Goal: Communication & Community: Answer question/provide support

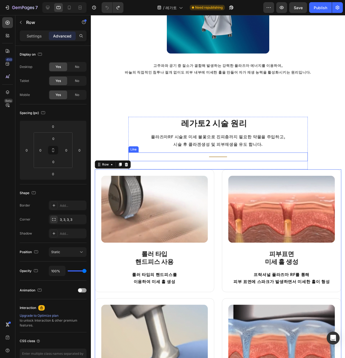
scroll to position [357, 0]
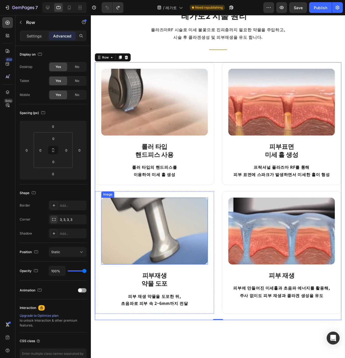
click at [210, 231] on img at bounding box center [158, 242] width 112 height 70
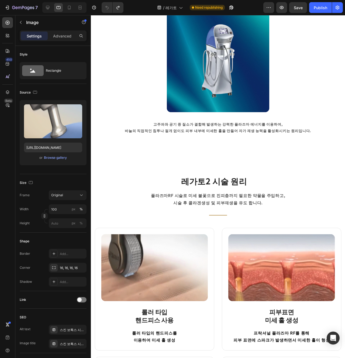
scroll to position [284, 0]
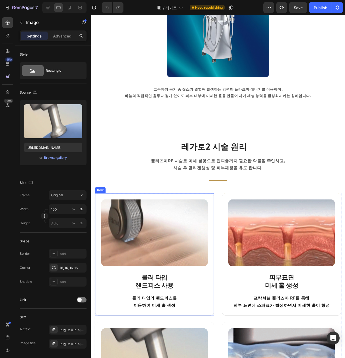
click at [214, 323] on div "Image 롤러 타입 핸드피스 사용 Heading 롤러 타입의 핸드피스를 이용하여 미세 홀 생성 Text block Row" at bounding box center [158, 266] width 126 height 129
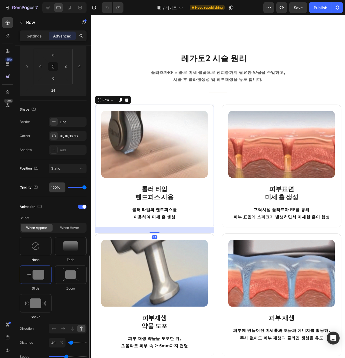
scroll to position [201, 0]
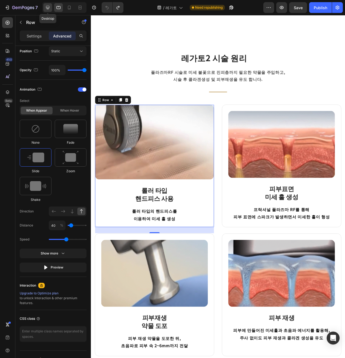
click at [50, 6] on icon at bounding box center [47, 7] width 5 height 5
type input "0"
type input "24"
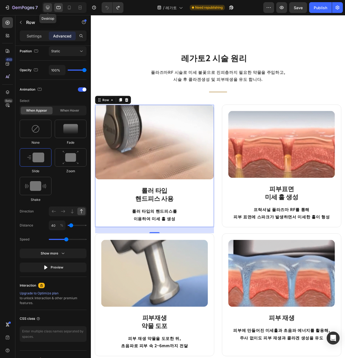
type input "24"
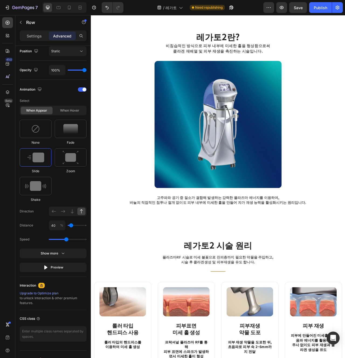
scroll to position [74, 0]
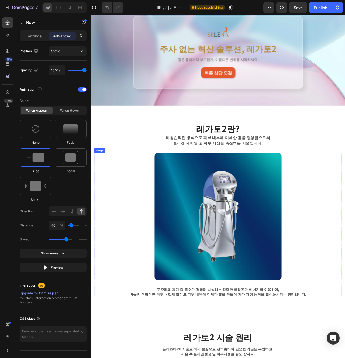
click at [153, 181] on div "비침습적인 방식으로 피부 내부에 미세한 홀을 형성함으로써 콜라겐 재배열 및 피부 재생을 촉진하는 시술입니다." at bounding box center [252, 174] width 261 height 15
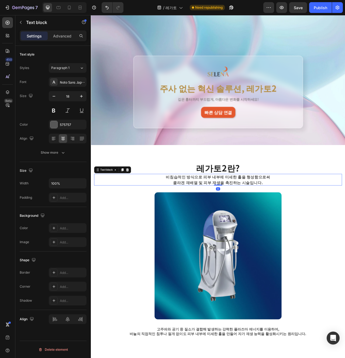
scroll to position [0, 0]
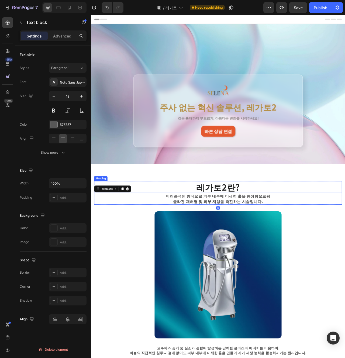
click at [262, 243] on p "비침습적인 방식으로 피부 내부에 미세한 홀을 형성함으로써" at bounding box center [252, 245] width 260 height 7
click at [345, 232] on h2 "레가토2란?" at bounding box center [252, 233] width 315 height 15
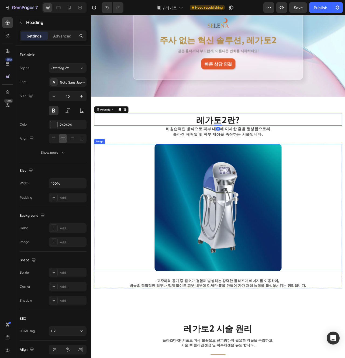
click at [345, 270] on div at bounding box center [252, 260] width 315 height 162
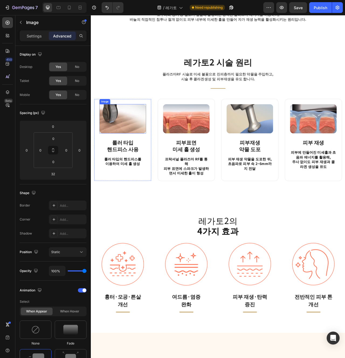
scroll to position [475, 0]
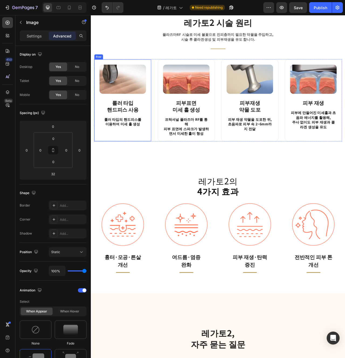
click at [163, 164] on div "Image 롤러 타입 핸드피스 사용 Heading 롤러 타입의 핸드피스를 이용하여 미세 홀 생성 Text block Row" at bounding box center [131, 123] width 73 height 105
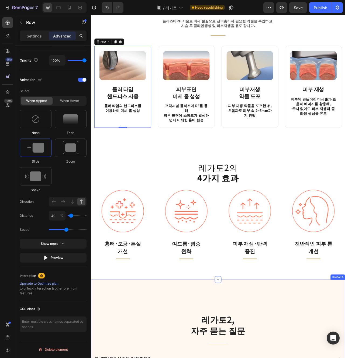
scroll to position [482, 0]
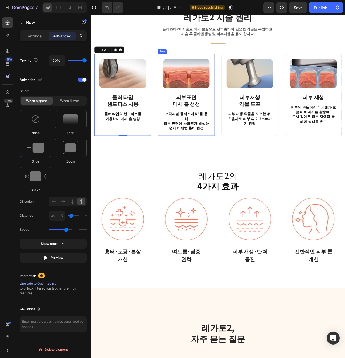
click at [181, 160] on div "Image 피부표면 미세 홀 생성 Heading 프락셔널 플라즈마 RF를 통해 피부 표면에 스파크가 발생하면서 미세한 홀이 형성 Text bl…" at bounding box center [212, 116] width 73 height 105
click at [261, 158] on div "Image 피부재생 약물 도포 Heading 피부 재생 약물을 도포한 뒤, 초음파로 피부 속 2~6mm까지 전달 Text block Row" at bounding box center [293, 116] width 73 height 105
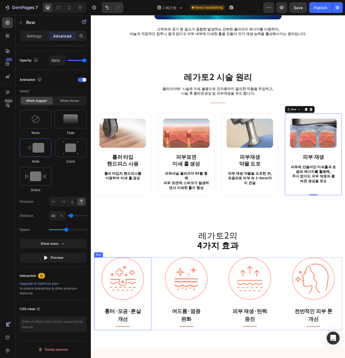
scroll to position [408, 0]
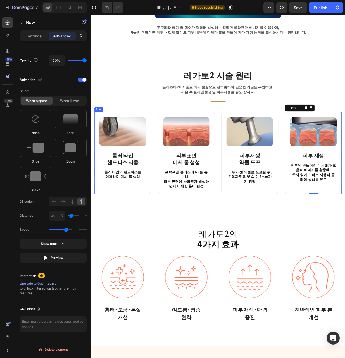
click at [133, 227] on div "Image 롤러 타입 핸드피스 사용 Heading 롤러 타입의 핸드피스를 이용하여 미세 홀 생성 Text block" at bounding box center [131, 190] width 59 height 91
click at [147, 207] on div "Image 롤러 타입 핸드피스 사용 Heading 롤러 타입의 핸드피스를 이용하여 미세 홀 생성 Text block" at bounding box center [131, 190] width 59 height 91
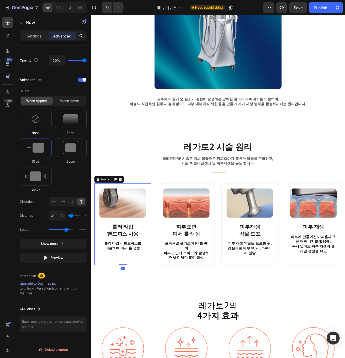
scroll to position [308, 0]
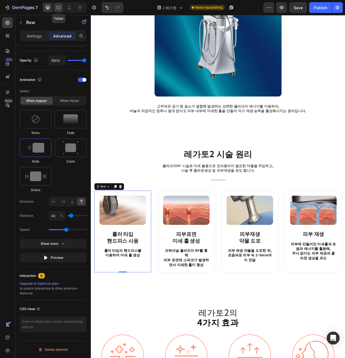
click at [59, 8] on icon at bounding box center [58, 7] width 5 height 5
type input "24"
type input "0"
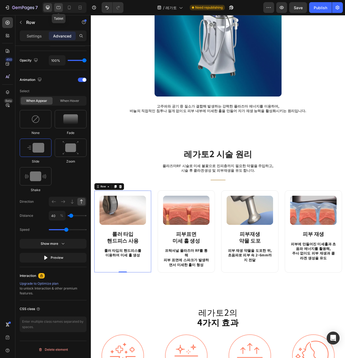
type input "0"
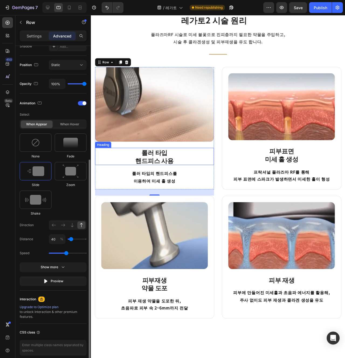
scroll to position [415, 0]
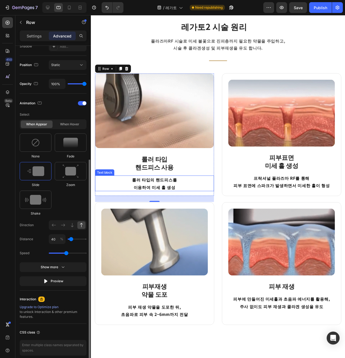
click at [209, 193] on p "롤러 타입의 핸드피스를 이용하여 미세 홀 생성" at bounding box center [158, 192] width 124 height 16
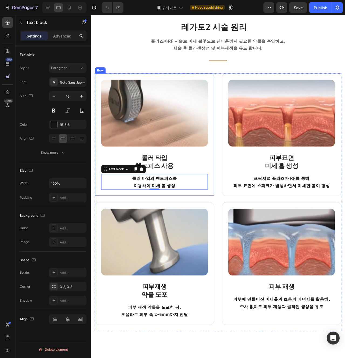
click at [106, 201] on div "Image 롤러 타입 핸드피스 사용 Heading 롤러 타입의 핸드피스를 이용하여 미세 홀 생성 Text block 0 Row" at bounding box center [158, 140] width 126 height 129
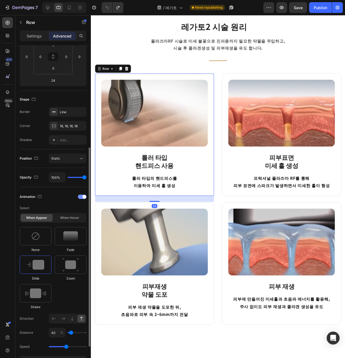
scroll to position [121, 0]
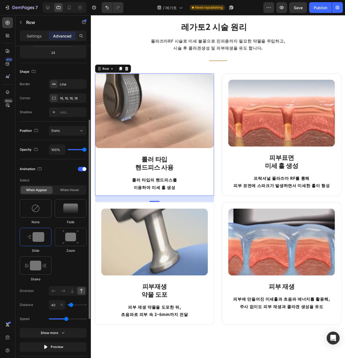
click at [63, 295] on div at bounding box center [68, 291] width 38 height 10
click at [63, 291] on icon at bounding box center [62, 290] width 5 height 5
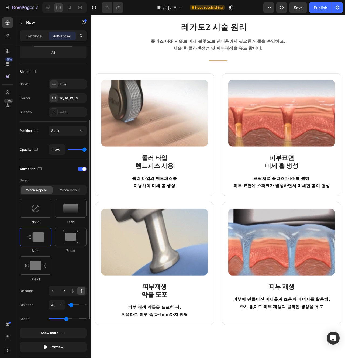
click at [65, 289] on icon at bounding box center [62, 290] width 5 height 5
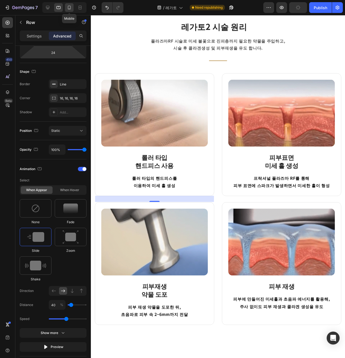
click at [68, 8] on icon at bounding box center [69, 7] width 5 height 5
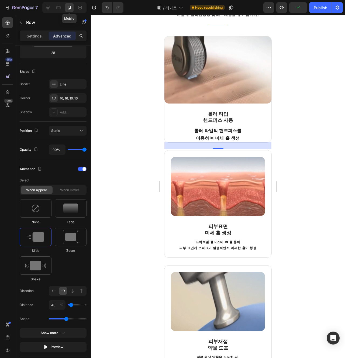
scroll to position [453, 0]
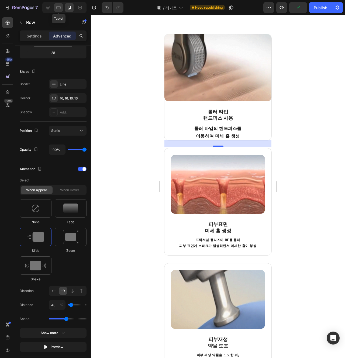
click at [61, 9] on div at bounding box center [58, 7] width 9 height 9
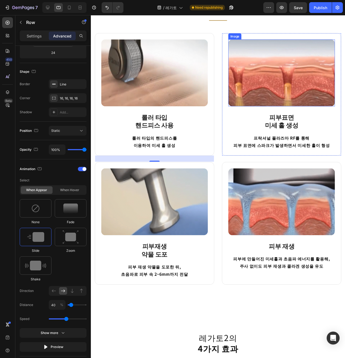
scroll to position [439, 0]
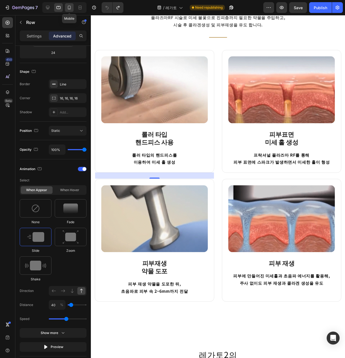
click at [69, 8] on icon at bounding box center [69, 7] width 5 height 5
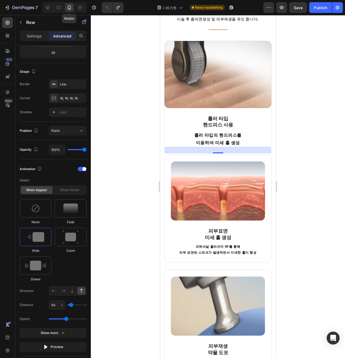
scroll to position [453, 0]
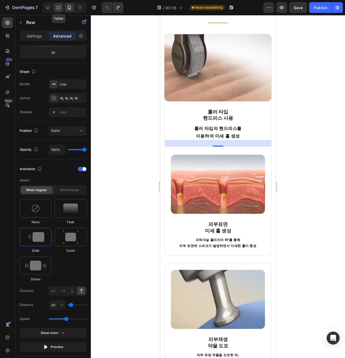
click at [62, 8] on div at bounding box center [58, 7] width 9 height 9
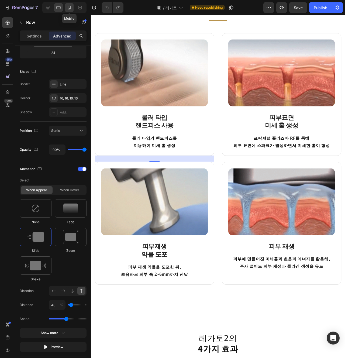
click at [67, 8] on icon at bounding box center [69, 7] width 5 height 5
type input "28"
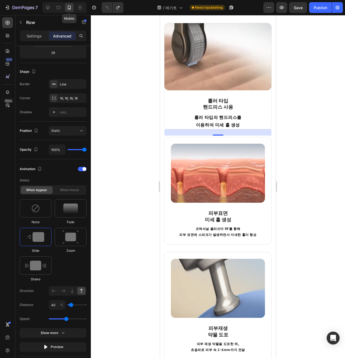
scroll to position [453, 0]
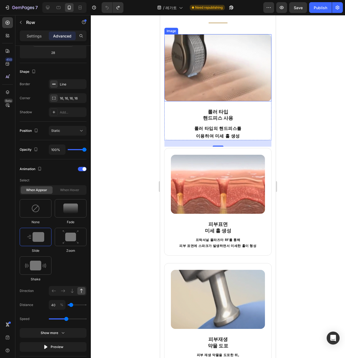
click at [236, 58] on img at bounding box center [217, 67] width 107 height 67
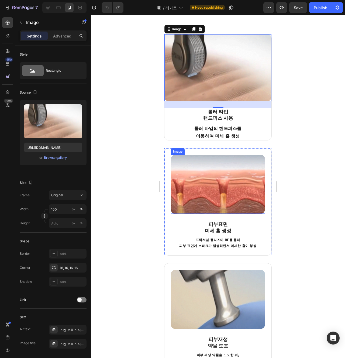
click at [218, 185] on img at bounding box center [218, 184] width 94 height 59
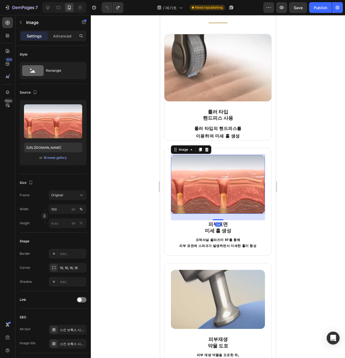
click at [67, 40] on div "Settings Advanced" at bounding box center [53, 35] width 67 height 11
click at [66, 36] on p "Advanced" at bounding box center [62, 36] width 18 height 6
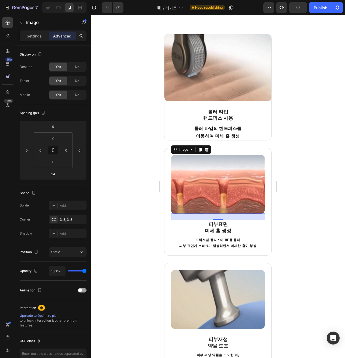
click at [185, 189] on img at bounding box center [218, 184] width 94 height 59
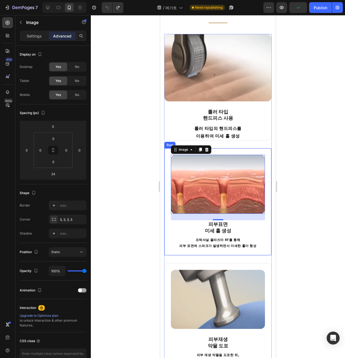
click at [167, 208] on div "Image 24 피부표면 미세 홀 생성 Heading 프락셔널 플라즈마 RF를 통해 피부 표면에 스파크가 발생하면서 미세한 홀이 형성 Text…" at bounding box center [218, 202] width 108 height 108
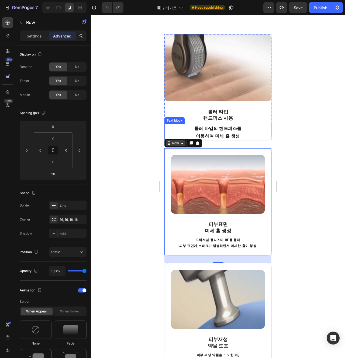
click at [180, 142] on icon at bounding box center [182, 143] width 4 height 4
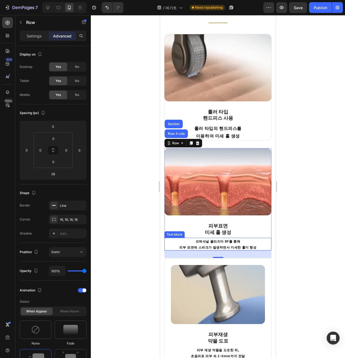
click at [254, 241] on p "프락셔널 플라즈마 RF를 통해 피부 표면에 스파크가 발생하면서 미세한 홀이 형성" at bounding box center [218, 244] width 106 height 12
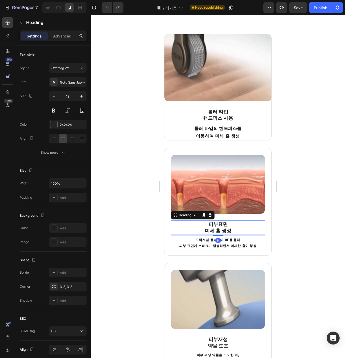
click at [260, 220] on h3 "피부표면 미세 홀 생성" at bounding box center [218, 227] width 94 height 14
click at [187, 217] on div "Heading" at bounding box center [185, 215] width 15 height 5
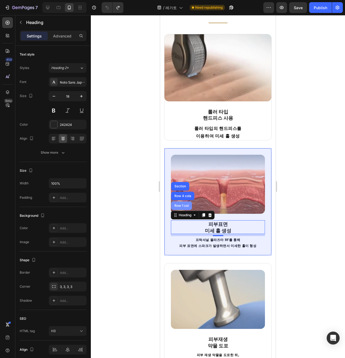
click at [186, 206] on div "Row 1 col" at bounding box center [181, 205] width 16 height 3
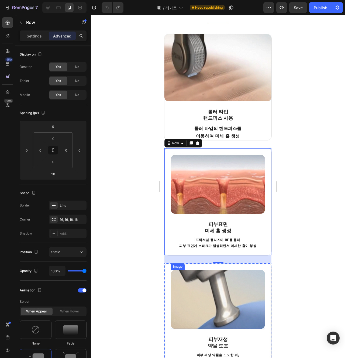
click at [247, 279] on img at bounding box center [218, 299] width 94 height 59
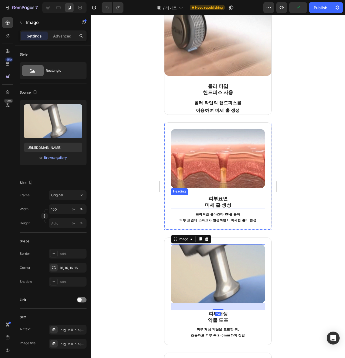
scroll to position [429, 0]
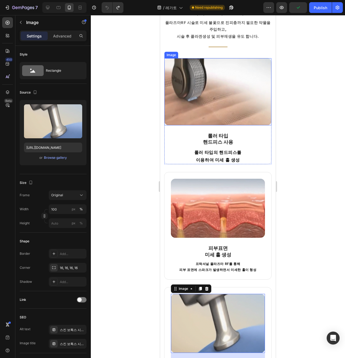
click at [225, 108] on img at bounding box center [217, 91] width 107 height 67
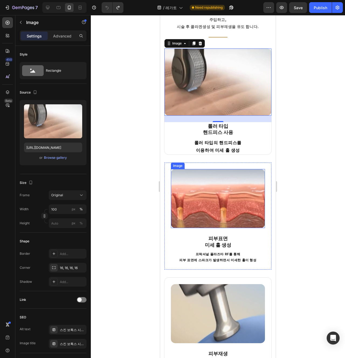
scroll to position [403, 0]
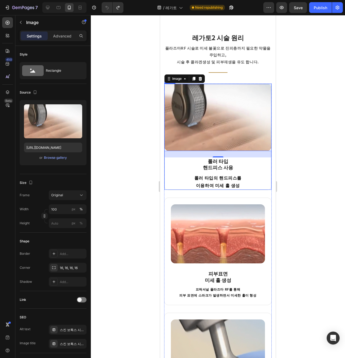
click at [177, 172] on div "Image 24 롤러 타입 핸드피스 사용 Heading 롤러 타입의 핸드피스를 이용하여 미세 홀 생성 Text block" at bounding box center [217, 137] width 107 height 106
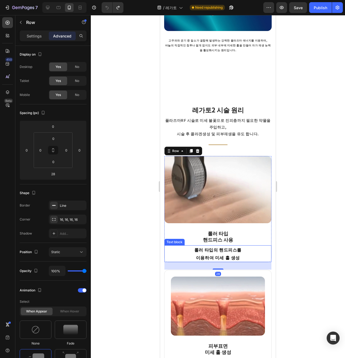
scroll to position [307, 0]
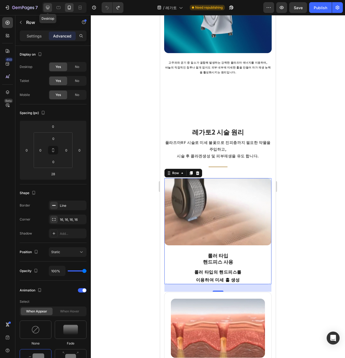
click at [46, 8] on icon at bounding box center [47, 7] width 5 height 5
type input "0"
type input "24"
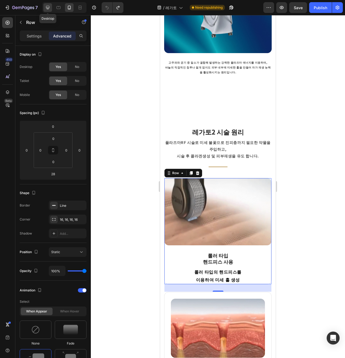
type input "24"
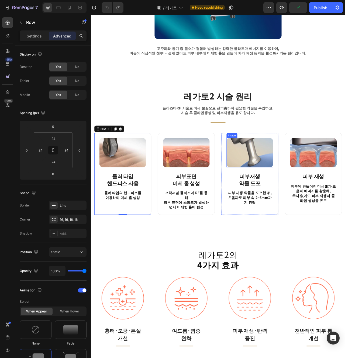
scroll to position [379, 0]
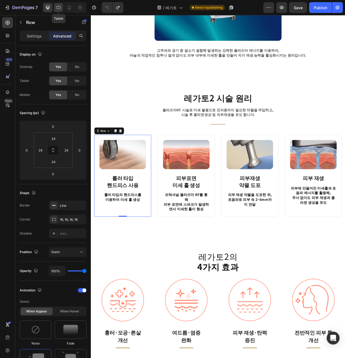
click at [62, 10] on div at bounding box center [58, 7] width 9 height 9
type input "24"
type input "0"
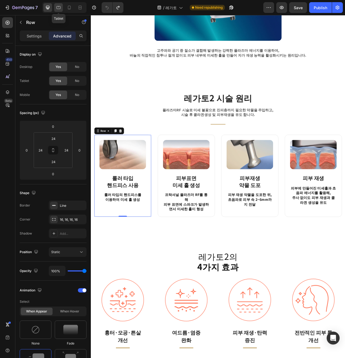
type input "0"
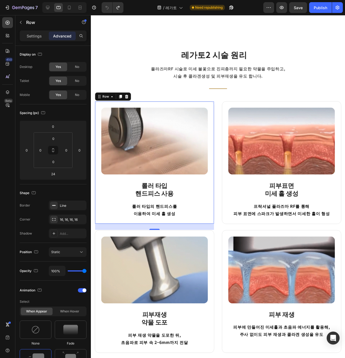
scroll to position [375, 0]
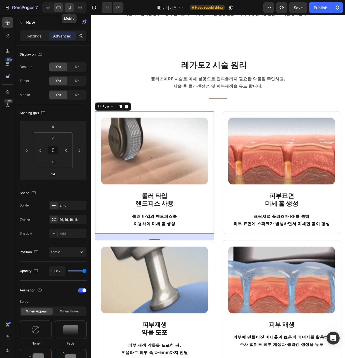
click at [70, 6] on icon at bounding box center [69, 7] width 5 height 5
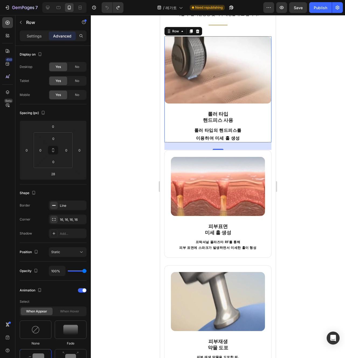
scroll to position [451, 0]
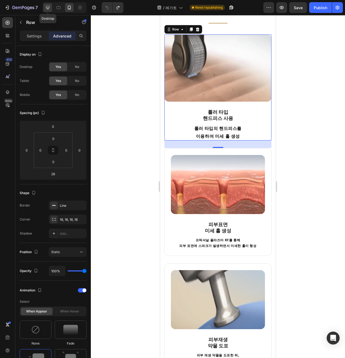
click at [50, 10] on icon at bounding box center [47, 7] width 5 height 5
type input "0"
type input "24"
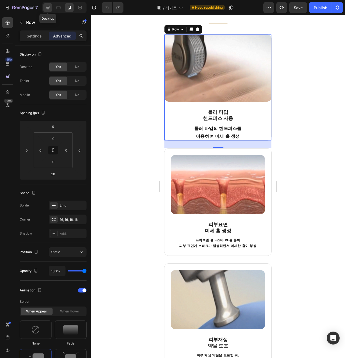
type input "24"
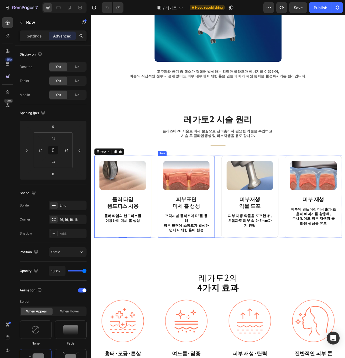
scroll to position [338, 0]
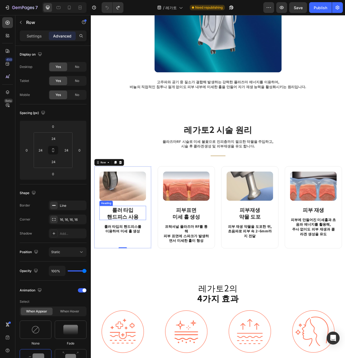
click at [158, 268] on h3 "롤러 타입 핸드피스 사용" at bounding box center [131, 267] width 59 height 18
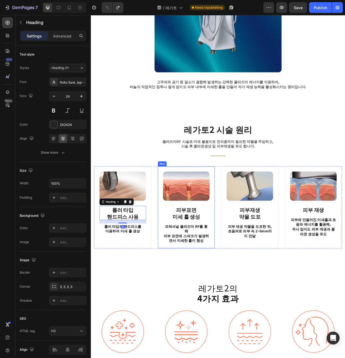
click at [176, 273] on div "Image 피부표면 미세 홀 생성 Heading 프락셔널 플라즈마 RF를 통해 피부 표면에 스파크가 발생하면서 미세한 홀이 형성 Text bl…" at bounding box center [212, 259] width 73 height 105
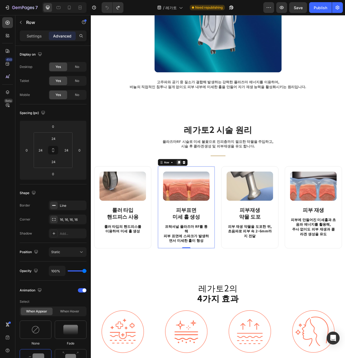
click at [202, 203] on icon at bounding box center [202, 203] width 3 height 4
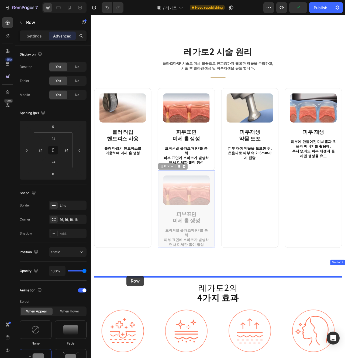
scroll to position [443, 0]
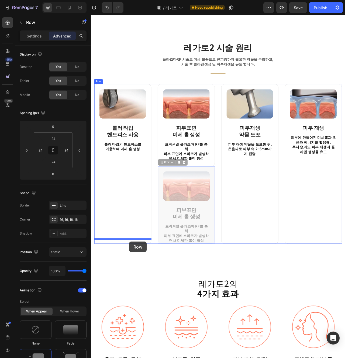
drag, startPoint x: 186, startPoint y: 301, endPoint x: 140, endPoint y: 303, distance: 46.7
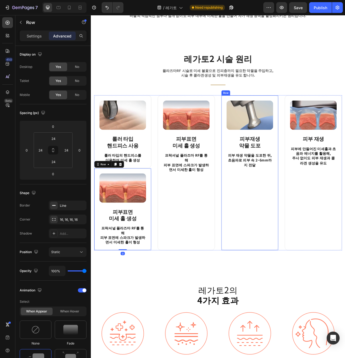
scroll to position [414, 0]
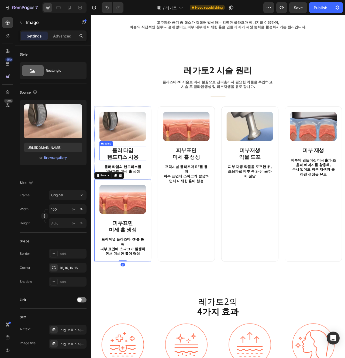
click at [134, 166] on img at bounding box center [131, 156] width 59 height 37
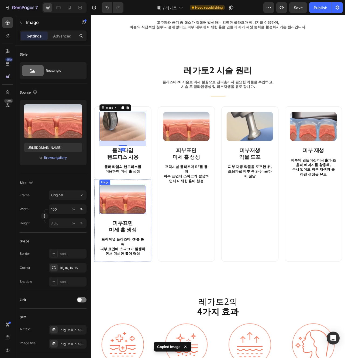
click at [148, 248] on img at bounding box center [131, 249] width 59 height 37
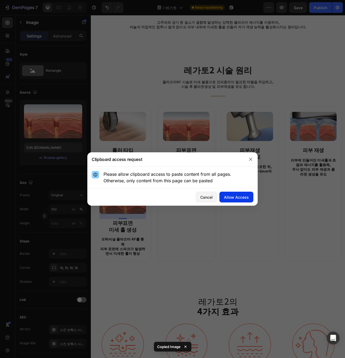
click at [241, 193] on button "Allow Access" at bounding box center [236, 197] width 34 height 11
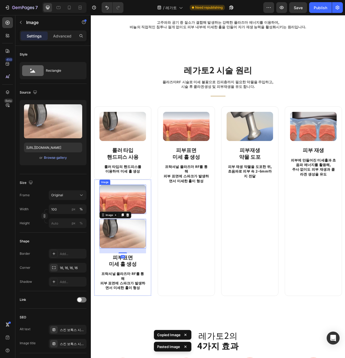
click at [143, 244] on img at bounding box center [131, 249] width 59 height 37
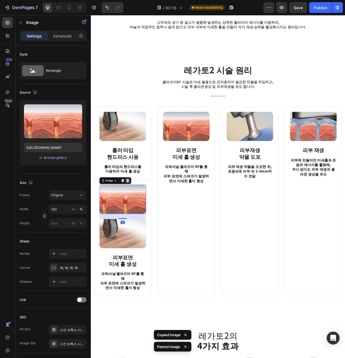
click at [136, 223] on div at bounding box center [137, 225] width 6 height 6
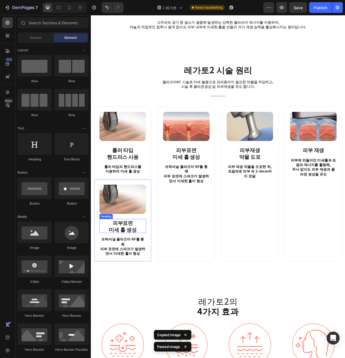
click at [135, 286] on strong "미세 홀 생성" at bounding box center [131, 287] width 35 height 9
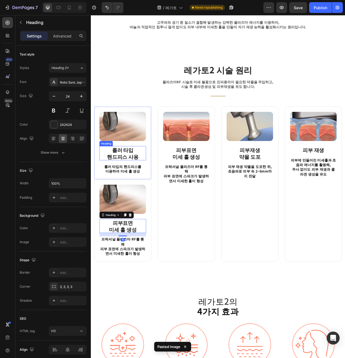
click at [138, 189] on strong "롤러 타입" at bounding box center [131, 186] width 27 height 9
copy p "롤러 타입"
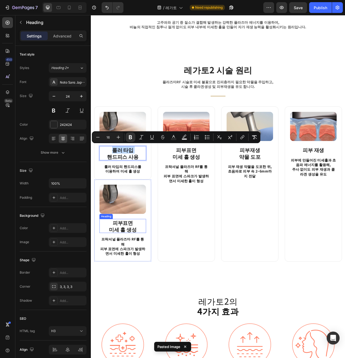
click at [130, 290] on strong "미세 홀 생성" at bounding box center [131, 287] width 35 height 9
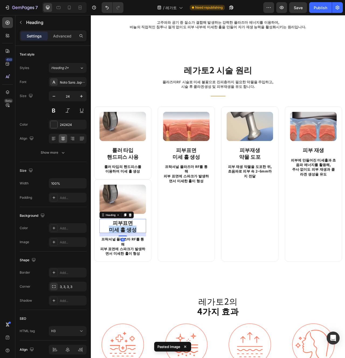
click at [130, 290] on strong "미세 홀 생성" at bounding box center [131, 287] width 35 height 9
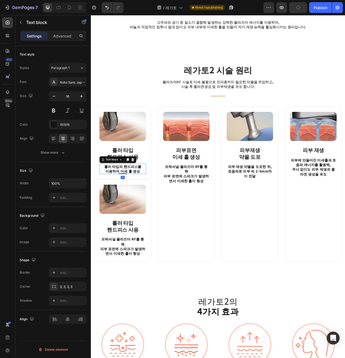
click at [135, 210] on p "롤러 타입의 핸드피스를 이용하여 미세 홀 생성" at bounding box center [131, 211] width 58 height 12
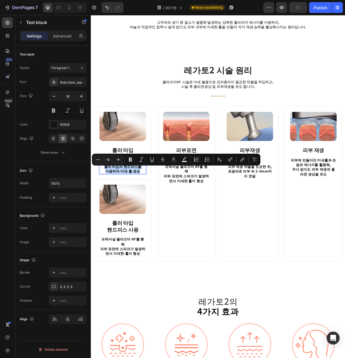
copy p "롤러 타입의 핸드피스를 이용하여 미세 홀 생성"
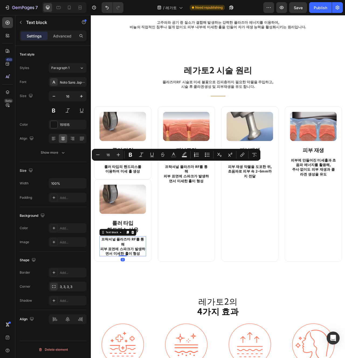
click at [140, 305] on p "프락셔널 플라즈마 RF를 통해 피부 표면에 스파크가 발생하면서 미세한 홀이 형성" at bounding box center [131, 309] width 58 height 24
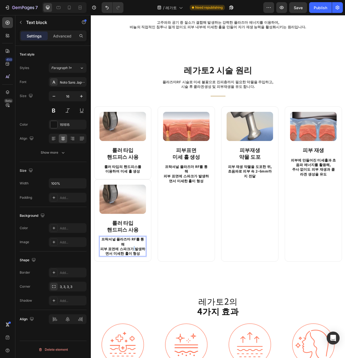
click at [140, 305] on p "프락셔널 플라즈마 RF를 통해 피부 표면에 스파크가 발생하면서 미세한 홀이 형성" at bounding box center [131, 309] width 58 height 24
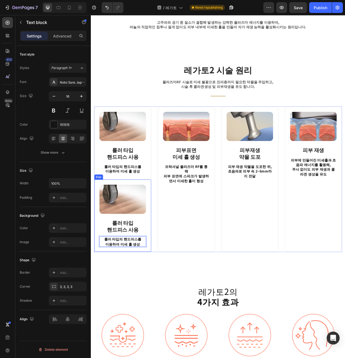
click at [161, 275] on div "Image ⁠⁠⁠⁠⁠⁠⁠ 롤러 타입 핸드피스 사용 Heading 롤러 타입의 핸드피스를 이용하여 미세 홀 생성 Text block 0 Row" at bounding box center [131, 270] width 73 height 92
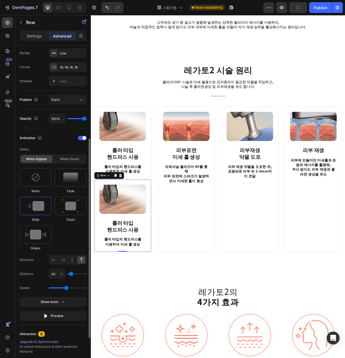
scroll to position [0, 0]
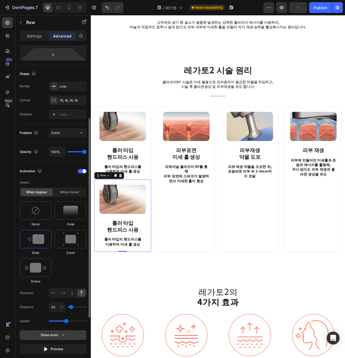
click at [63, 334] on icon "button" at bounding box center [62, 334] width 5 height 5
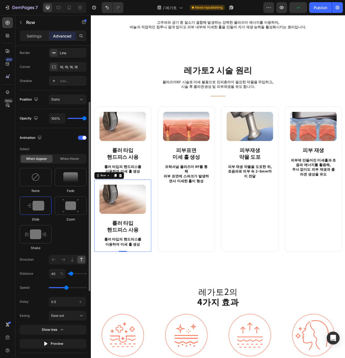
scroll to position [157, 0]
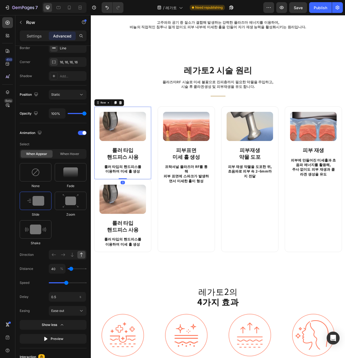
click at [166, 210] on div "Image ⁠⁠⁠⁠⁠⁠⁠ 롤러 타입 핸드피스 사용 Heading 롤러 타입의 핸드피스를 이용하여 미세 홀 생성 Text block Row 0" at bounding box center [131, 177] width 73 height 92
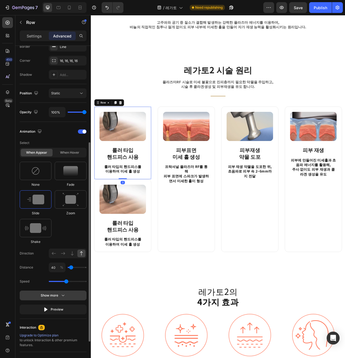
click at [62, 305] on button "Show more" at bounding box center [53, 310] width 67 height 10
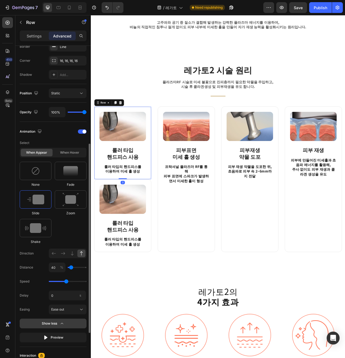
scroll to position [188, 0]
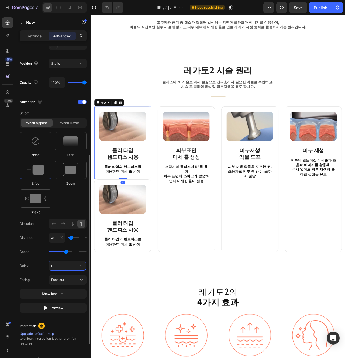
click at [62, 263] on input "0" at bounding box center [67, 266] width 37 height 10
type input "0.5"
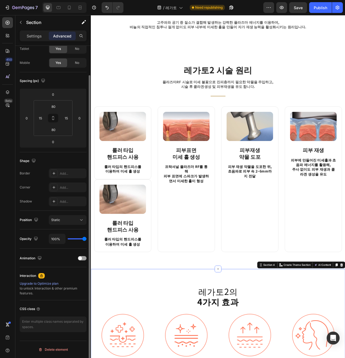
scroll to position [0, 0]
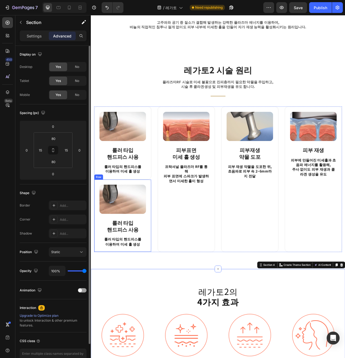
click at [161, 313] on div "Image ⁠⁠⁠⁠⁠⁠⁠ 롤러 타입 핸드피스 사용 Heading 롤러 타입의 핸드피스를 이용하여 미세 홀 생성 Text block Row" at bounding box center [131, 270] width 73 height 92
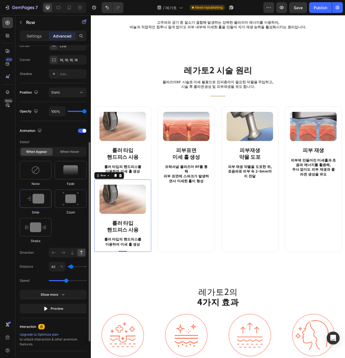
scroll to position [160, 0]
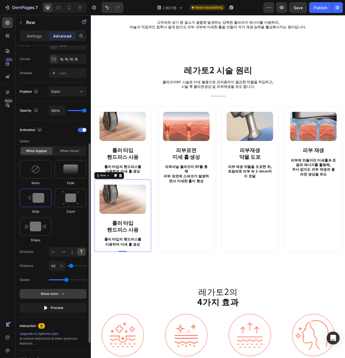
click at [63, 294] on icon "button" at bounding box center [62, 293] width 5 height 5
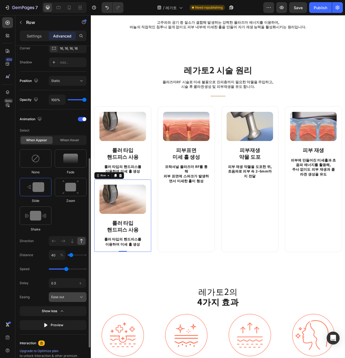
scroll to position [179, 0]
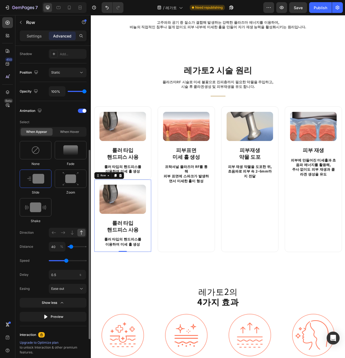
click at [72, 297] on div "Select When appear When hover None Fade Slide Zoom Shake Direction Distance 40 …" at bounding box center [53, 219] width 67 height 204
click at [69, 312] on button "Show less" at bounding box center [53, 317] width 67 height 10
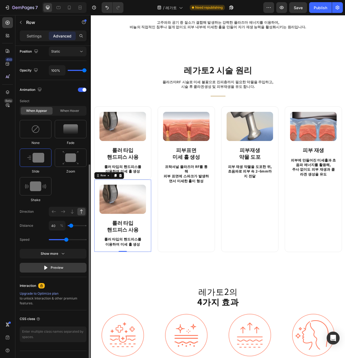
scroll to position [201, 0]
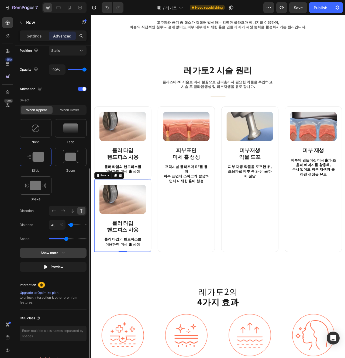
click at [58, 255] on div "Show more" at bounding box center [53, 252] width 25 height 5
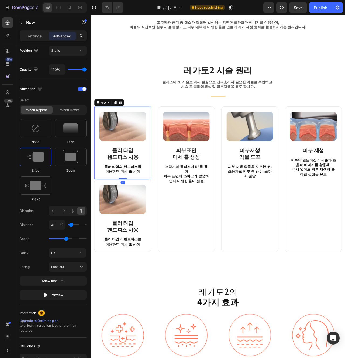
click at [163, 207] on div "Image ⁠⁠⁠⁠⁠⁠⁠ 롤러 타입 핸드피스 사용 Heading 롤러 타입의 핸드피스를 이용하여 미세 홀 생성 Text block Row 0" at bounding box center [131, 177] width 73 height 92
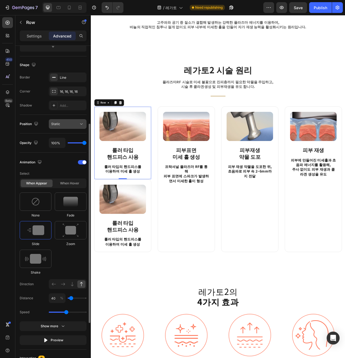
scroll to position [45, 0]
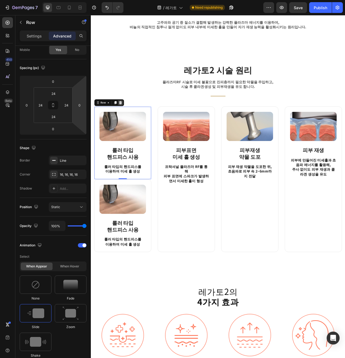
click at [129, 127] on icon at bounding box center [129, 126] width 4 height 4
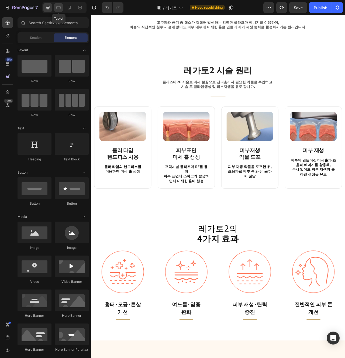
click at [58, 8] on icon at bounding box center [58, 7] width 5 height 5
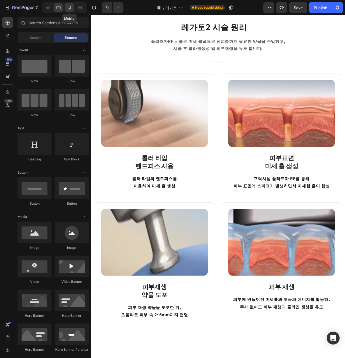
click at [66, 7] on div at bounding box center [69, 7] width 9 height 9
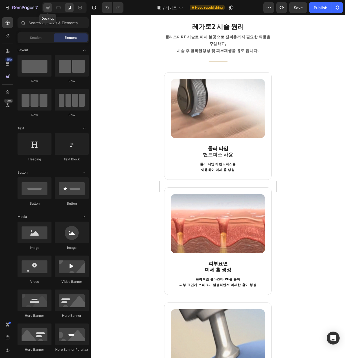
click at [48, 8] on icon at bounding box center [47, 7] width 5 height 5
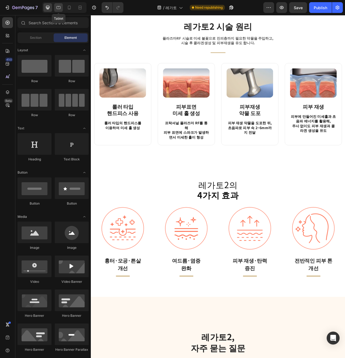
click at [59, 10] on div at bounding box center [58, 7] width 9 height 9
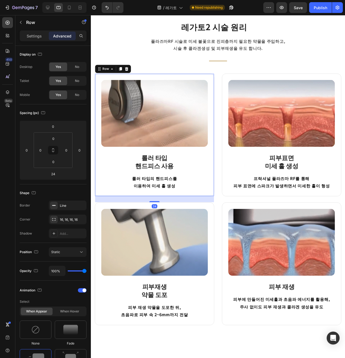
click at [216, 202] on div "Image ⁠⁠⁠⁠⁠⁠⁠ 롤러 타입 핸드피스 사용 Heading 롤러 타입의 핸드피스를 이용하여 미세 홀 생성 Text block Row 24" at bounding box center [158, 141] width 126 height 129
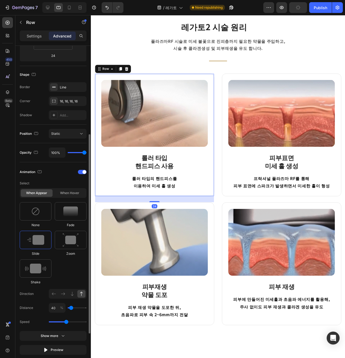
scroll to position [134, 0]
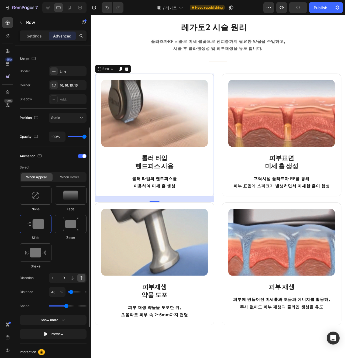
click at [63, 276] on icon at bounding box center [62, 277] width 5 height 5
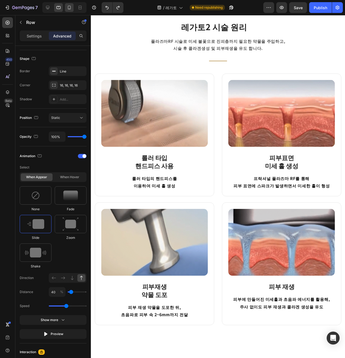
click at [70, 11] on div at bounding box center [69, 7] width 9 height 9
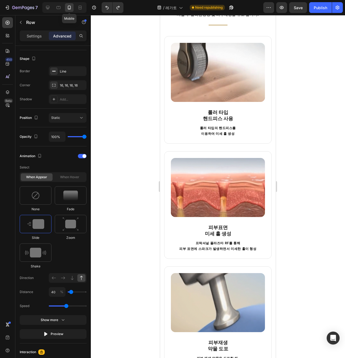
scroll to position [453, 0]
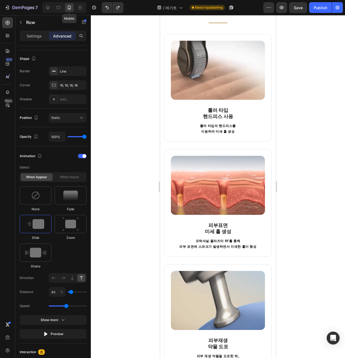
click at [65, 11] on div at bounding box center [69, 7] width 9 height 9
click at [62, 10] on div at bounding box center [58, 7] width 9 height 9
type input "24"
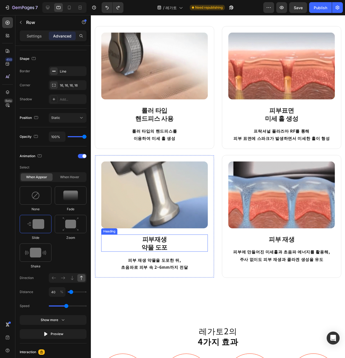
scroll to position [468, 0]
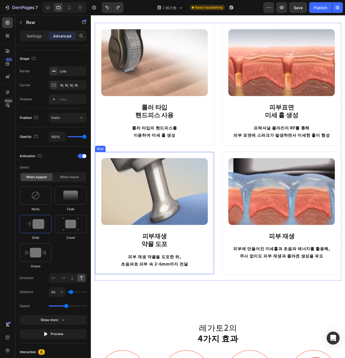
click at [216, 286] on div "Image 피부재생 약물 도포 Heading 피부 재생 약물을 도포한 뒤, 초음파로 피부 속 2~6mm까지 전달 Text block Row" at bounding box center [158, 223] width 126 height 129
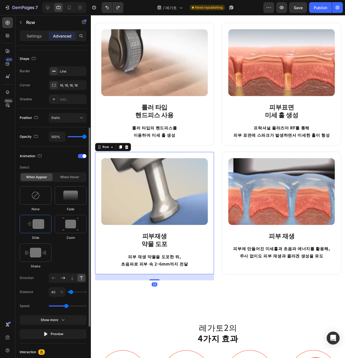
click at [63, 276] on icon at bounding box center [62, 277] width 5 height 5
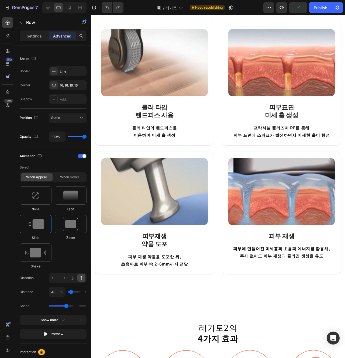
click at [200, 287] on div "Image 피부재생 약물 도포 Heading 피부 재생 약물을 도포한 뒤, 초음파로 피부 속 2~6mm까지 전달 Text block Row 24" at bounding box center [158, 223] width 126 height 129
click at [231, 279] on div "Image 피부 재생 Heading 피부에 만들어진 미세홀과 초음파 에너지를 활용해, 주사 없이도 피부 재생과 콜라겐 생성을 유도 Text b…" at bounding box center [292, 223] width 126 height 129
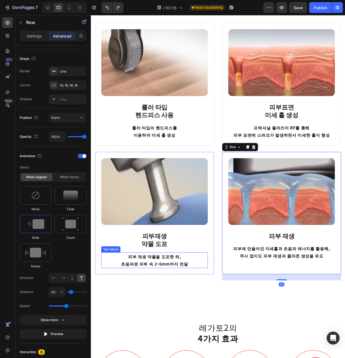
click at [213, 279] on p "초음파로 피부 속 2~6mm까지 전달" at bounding box center [157, 277] width 111 height 8
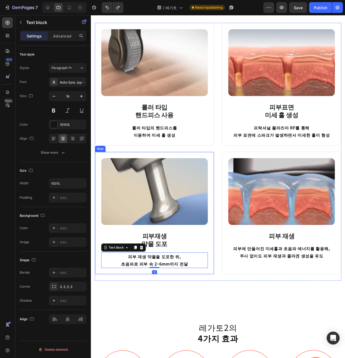
click at [216, 281] on div "Image 피부재생 약물 도포 Heading 피부 재생 약물을 도포한 뒤, 초음파로 피부 속 2~6mm까지 전달 Text block 0 Row" at bounding box center [158, 223] width 126 height 129
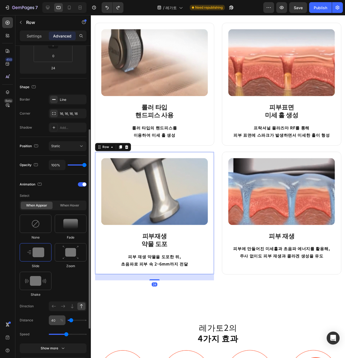
scroll to position [118, 0]
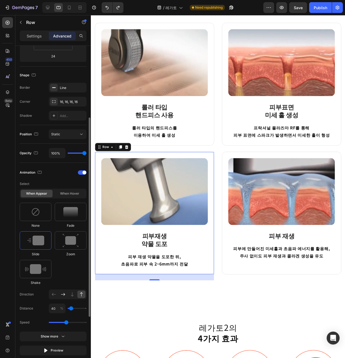
click at [62, 296] on icon at bounding box center [62, 294] width 5 height 5
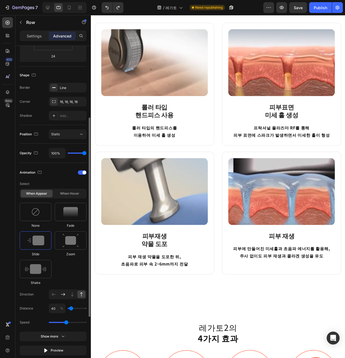
click at [62, 296] on icon at bounding box center [62, 294] width 5 height 5
click at [195, 286] on div "Image 피부재생 약물 도포 Heading 피부 재생 약물을 도포한 뒤, 초음파로 피부 속 2~6mm까지 전달 Text block Row 24" at bounding box center [158, 223] width 126 height 129
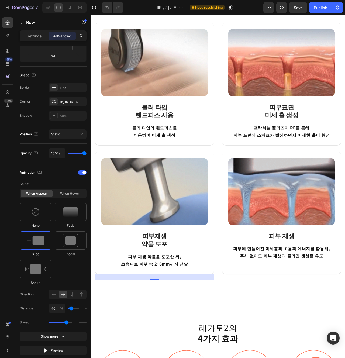
click at [215, 282] on div "Image 피부재생 약물 도포 Heading 피부 재생 약물을 도포한 뒤, 초음파로 피부 속 2~6mm까지 전달 Text block Row 24" at bounding box center [158, 223] width 126 height 129
click at [245, 296] on div "레가토2 시술 원리 Heading [GEOGRAPHIC_DATA]로 미세 불꽃으로 진피층까지 필요한 약물을 주입하고, 시술 후 [GEOGRAP…" at bounding box center [224, 130] width 267 height 369
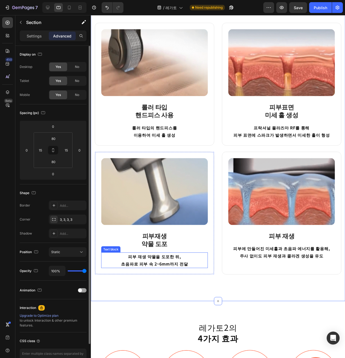
click at [212, 280] on p "초음파로 피부 속 2~6mm까지 전달" at bounding box center [157, 277] width 111 height 8
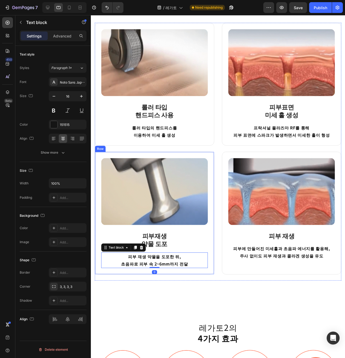
click at [219, 282] on div "Image 피부재생 약물 도포 Heading 피부 재생 약물을 도포한 뒤, 초음파로 피부 속 2~6mm까지 전달 Text block 0 Row" at bounding box center [158, 223] width 126 height 129
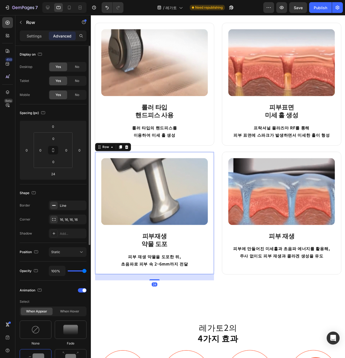
scroll to position [92, 0]
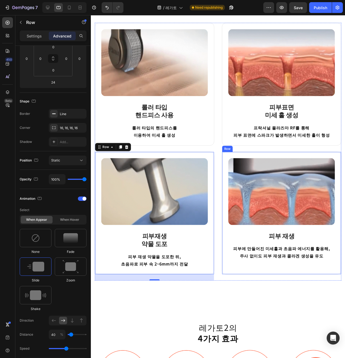
click at [242, 281] on div "Image 피부 재생 Heading 피부에 만들어진 미세홀과 초음파 에너지를 활용해, 주사 없이도 피부 재생과 콜라겐 생성을 유도 Text b…" at bounding box center [292, 223] width 126 height 129
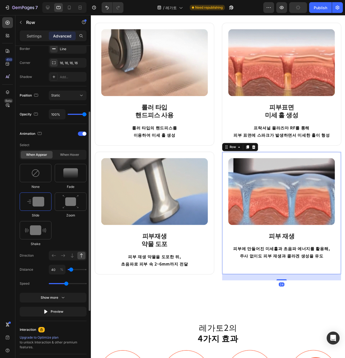
scroll to position [162, 0]
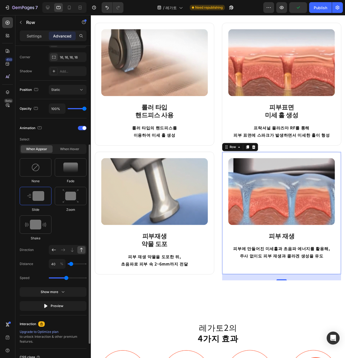
click at [52, 250] on icon at bounding box center [54, 249] width 4 height 3
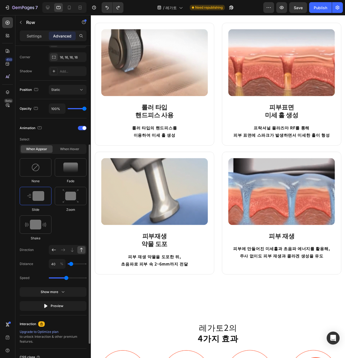
click at [52, 250] on icon at bounding box center [54, 249] width 4 height 3
click at [231, 280] on div "Image 피부 재생 Heading 피부에 만들어진 미세홀과 초음파 에너지를 활용해, 주사 없이도 피부 재생과 콜라겐 생성을 유도 Text b…" at bounding box center [292, 223] width 126 height 129
click at [236, 281] on div "Image 피부 재생 Heading 피부에 만들어진 미세홀과 초음파 에너지를 활용해, 주사 없이도 피부 재생과 콜라겐 생성을 유도 Text b…" at bounding box center [292, 223] width 126 height 129
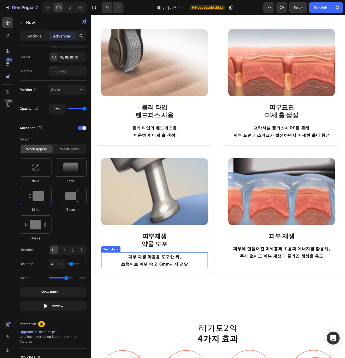
click at [205, 276] on p "초음파로 피부 속 2~6mm까지 전달" at bounding box center [157, 277] width 111 height 8
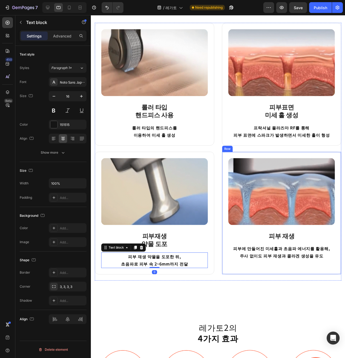
click at [245, 282] on div "Image 피부 재생 Heading 피부에 만들어진 미세홀과 초음파 에너지를 활용해, 주사 없이도 피부 재생과 콜라겐 생성을 유도 Text b…" at bounding box center [292, 223] width 126 height 129
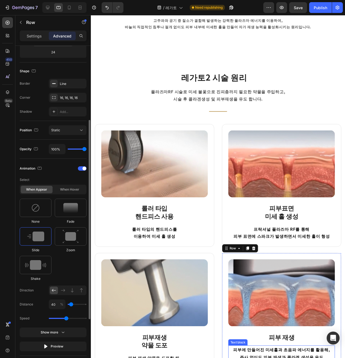
scroll to position [349, 0]
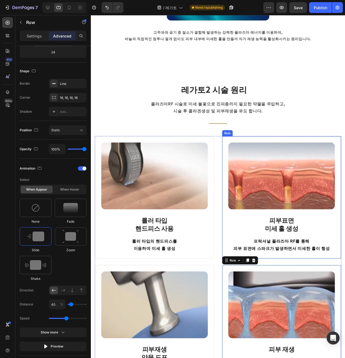
click at [231, 264] on div "Image 피부표면 미세 홀 생성 Heading 프락셔널 플라즈마 RF를 통해 피부 표면에 스파크가 발생하면서 미세한 홀이 형성 Text bl…" at bounding box center [292, 206] width 126 height 129
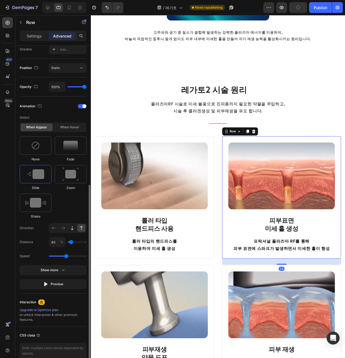
scroll to position [203, 0]
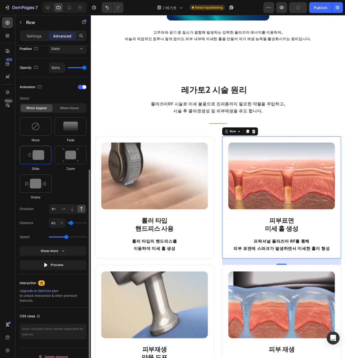
click at [56, 209] on icon at bounding box center [53, 208] width 5 height 5
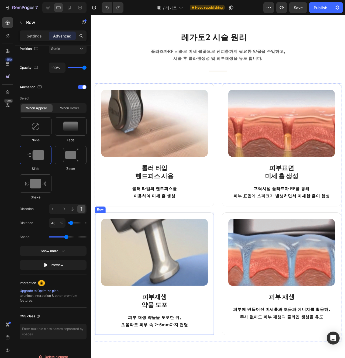
scroll to position [457, 0]
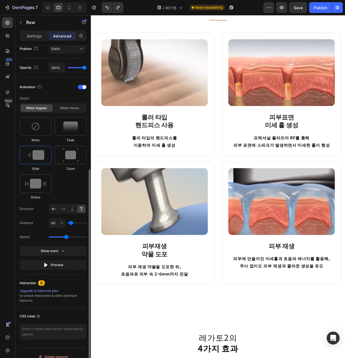
click at [53, 212] on div at bounding box center [54, 209] width 8 height 8
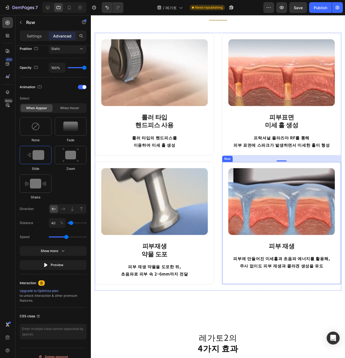
click at [232, 262] on div "Image 피부 재생 Heading 피부에 만들어진 미세홀과 초음파 에너지를 활용해, 주사 없이도 피부 재생과 콜라겐 생성을 유도 Text b…" at bounding box center [292, 233] width 126 height 129
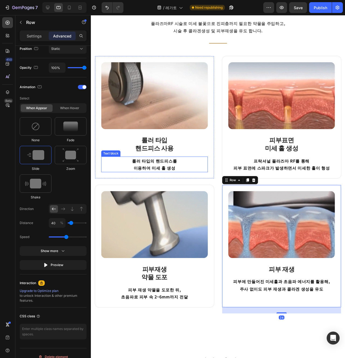
scroll to position [410, 0]
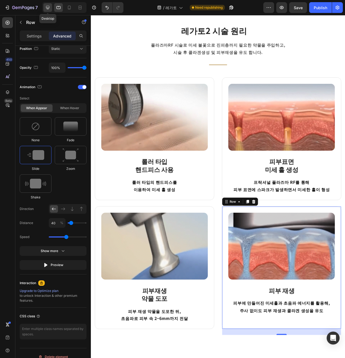
click at [47, 10] on icon at bounding box center [47, 7] width 5 height 5
type input "0"
type input "24"
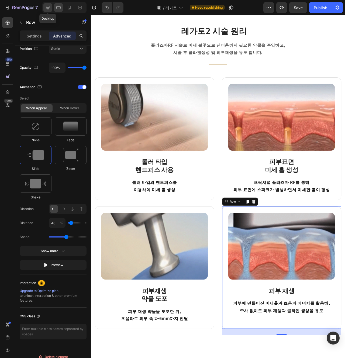
type input "24"
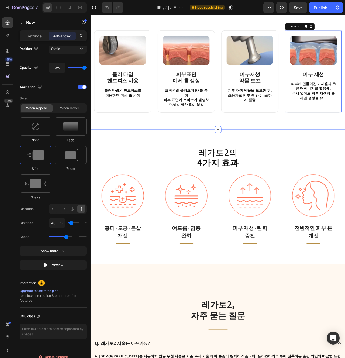
scroll to position [456, 0]
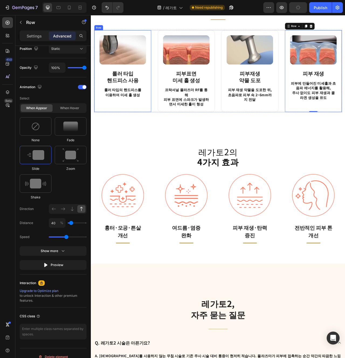
click at [162, 132] on div "Image ⁠⁠⁠⁠⁠⁠⁠ 롤러 타입 핸드피스 사용 Heading 롤러 타입의 핸드피스를 이용하여 미세 홀 생성 Text block Row" at bounding box center [131, 86] width 73 height 105
click at [164, 127] on div "Image ⁠⁠⁠⁠⁠⁠⁠ 롤러 타입 핸드피스 사용 Heading 롤러 타입의 핸드피스를 이용하여 미세 홀 생성 Text block Row 0" at bounding box center [131, 86] width 73 height 105
click at [246, 127] on div "Image 피부표면 미세 홀 생성 Heading 프락셔널 플라즈마 RF를 통해 피부 표면에 스파크가 발생하면서 미세한 홀이 형성 Text bl…" at bounding box center [212, 86] width 73 height 105
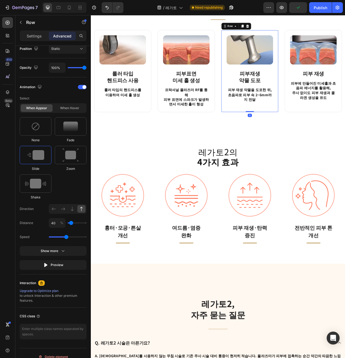
click at [264, 127] on div "Image 피부재생 약물 도포 Heading 피부 재생 약물을 도포한 뒤, 초음파로 피부 속 2~6mm까지 전달 Text block Row 0" at bounding box center [293, 86] width 73 height 105
click at [71, 9] on icon at bounding box center [69, 7] width 5 height 5
type input "28"
type input "0"
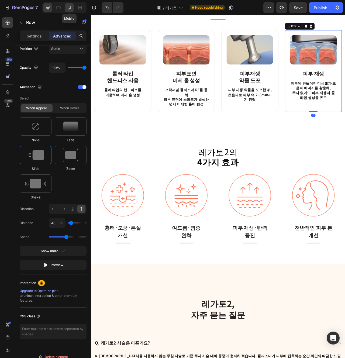
type input "0"
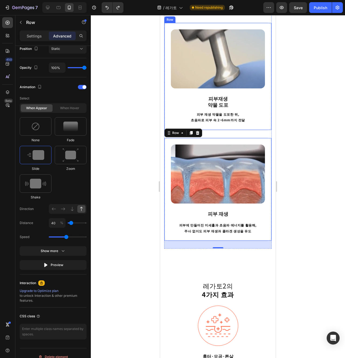
scroll to position [750, 0]
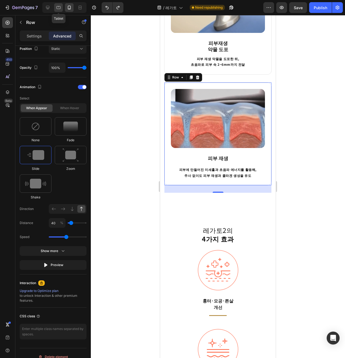
click at [61, 8] on div at bounding box center [58, 7] width 9 height 9
type input "24"
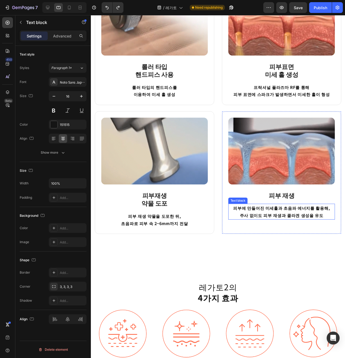
click at [235, 223] on div "피부에 만들어진 미세홀과 초음파 에너지를 활용해, 주사 없이도 피부 재생과 콜라겐 생성을 유도" at bounding box center [291, 221] width 112 height 17
click at [230, 226] on div "Image 피부 재생 Heading 피부에 만들어진 미세홀과 초음파 에너지를 활용해, 주사 없이도 피부 재생과 콜라겐 생성을 유도 Text b…" at bounding box center [292, 180] width 126 height 129
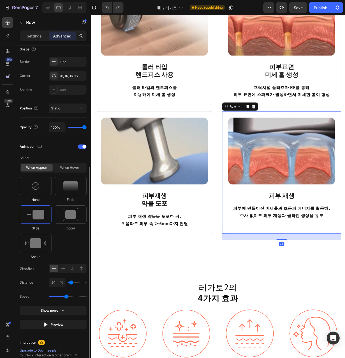
scroll to position [164, 0]
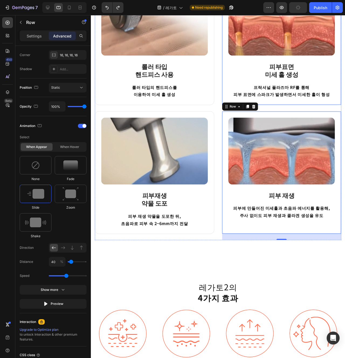
click at [233, 95] on div "Image 피부표면 미세 홀 생성 Heading 프락셔널 플라즈마 RF를 통해 피부 표면에 스파크가 발생하면서 미세한 홀이 형성 Text bl…" at bounding box center [292, 45] width 126 height 129
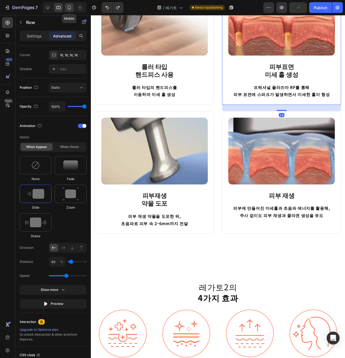
click at [70, 6] on icon at bounding box center [69, 7] width 5 height 5
type input "28"
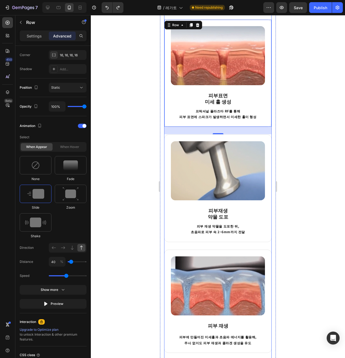
scroll to position [622, 0]
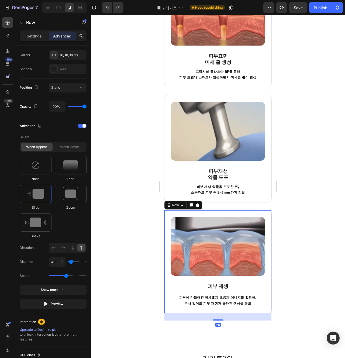
click at [168, 307] on div "Image 피부 재생 Heading 피부에 만들어진 미세홀과 초음파 에너지를 활용해, 주사 없이도 피부 재생과 콜라겐 생성을 유도 Text b…" at bounding box center [218, 261] width 108 height 103
click at [169, 181] on div "Image 피부재생 약물 도포 Heading 피부 재생 약물을 도포한 뒤, 초음파로 피부 속 2~6mm까지 전달 Text block Row" at bounding box center [218, 149] width 108 height 108
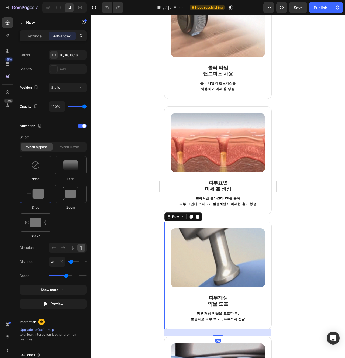
scroll to position [482, 0]
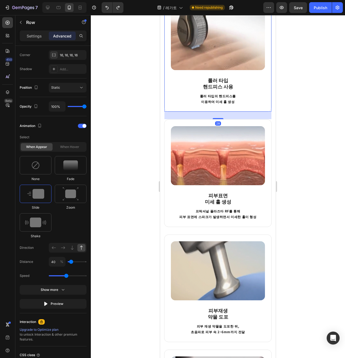
click at [171, 107] on div "Image 롤러 타입 핸드피스 사용 Heading 롤러 타입의 핸드피스를 이용하여 미세 홀 생성 Text block Row 28" at bounding box center [218, 58] width 108 height 108
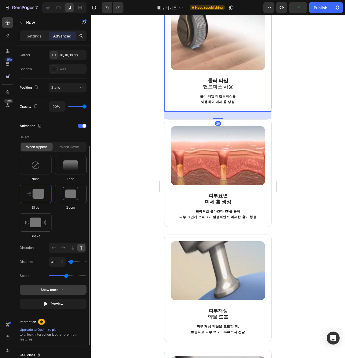
click at [57, 292] on div "Show more" at bounding box center [53, 289] width 25 height 5
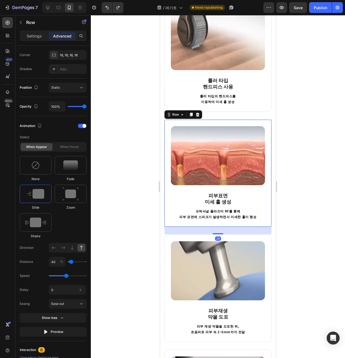
click at [168, 212] on div "Image 피부표면 미세 홀 생성 Heading 프락셔널 플라즈마 RF를 통해 피부 표면에 스파크가 발생하면서 미세한 홀이 형성 Text bl…" at bounding box center [218, 173] width 108 height 108
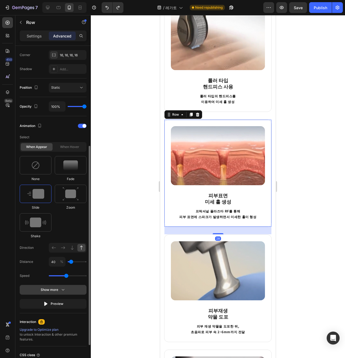
click at [79, 299] on button "Show more" at bounding box center [53, 304] width 67 height 10
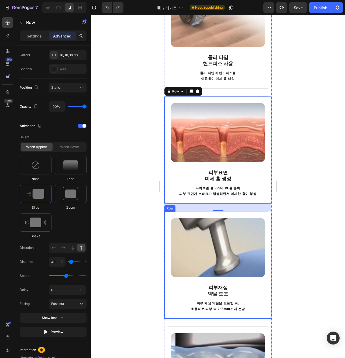
scroll to position [531, 0]
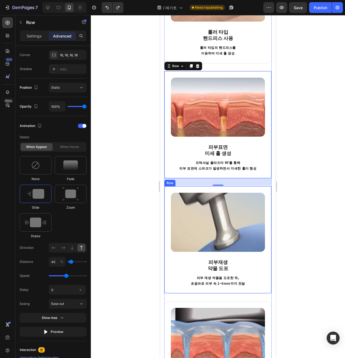
click at [170, 289] on div "Image 피부재생 약물 도포 Heading 피부 재생 약물을 도포한 뒤, 초음파로 피부 속 2~6mm까지 전달 Text block Row" at bounding box center [218, 240] width 108 height 108
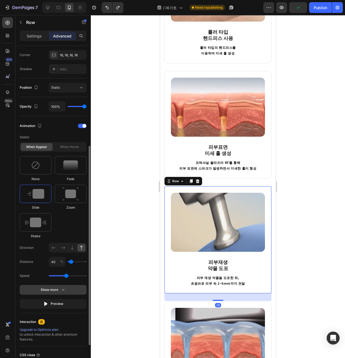
click at [65, 288] on icon "button" at bounding box center [62, 289] width 5 height 5
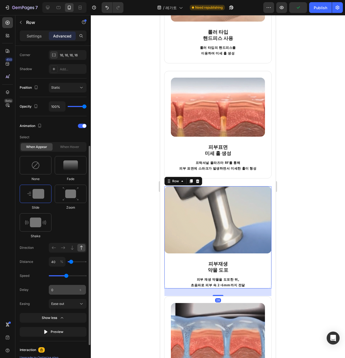
scroll to position [183, 0]
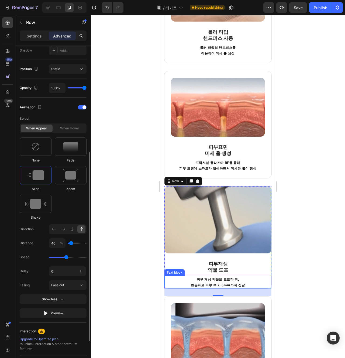
click at [175, 276] on div "피부 재생 약물을 도포한 뒤, 초음파로 피부 속 2~6mm까지 전달" at bounding box center [217, 282] width 107 height 13
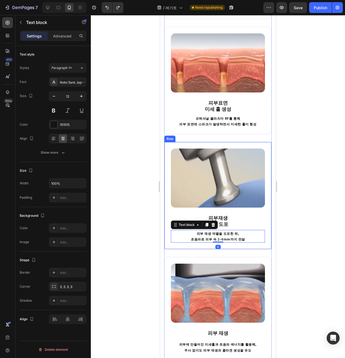
scroll to position [583, 0]
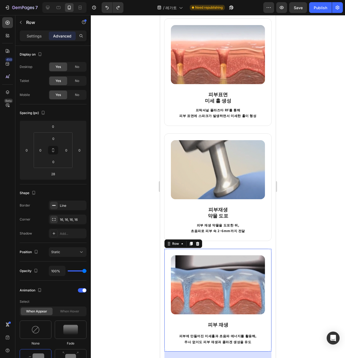
click at [166, 297] on div "Image 피부 재생 Heading 피부에 만들어진 미세홀과 초음파 에너지를 활용해, 주사 없이도 피부 재생과 콜라겐 생성을 유도 Text b…" at bounding box center [218, 299] width 108 height 103
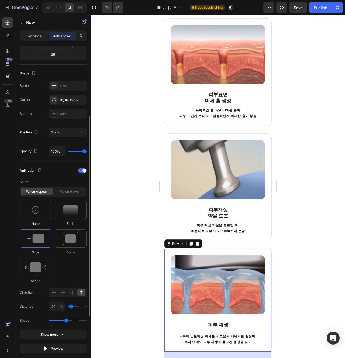
scroll to position [124, 0]
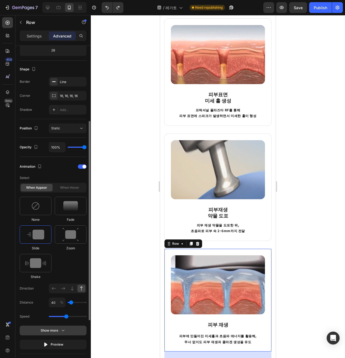
click at [69, 340] on button "Show more" at bounding box center [53, 345] width 67 height 10
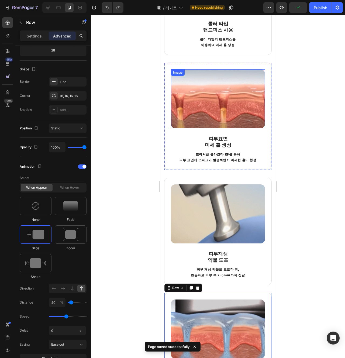
scroll to position [479, 0]
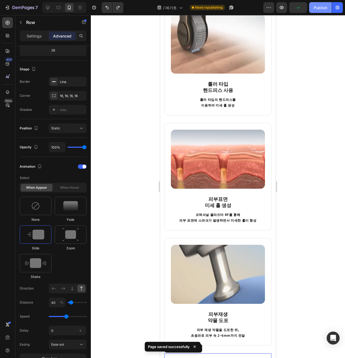
click at [327, 8] on div "Publish" at bounding box center [320, 8] width 13 height 6
click at [57, 8] on icon at bounding box center [58, 7] width 5 height 5
type input "24"
type input "1.5"
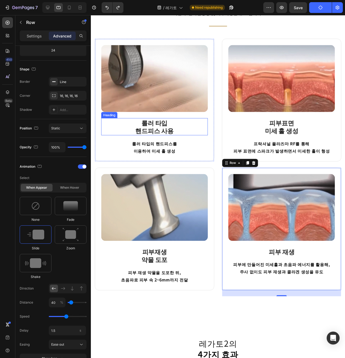
scroll to position [444, 0]
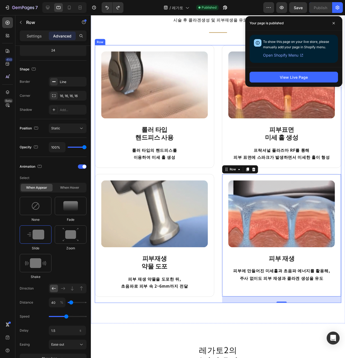
click at [216, 171] on div "Image 롤러 타입 핸드피스 사용 Heading 롤러 타입의 핸드피스를 이용하여 미세 홀 생성 Text block Row" at bounding box center [158, 111] width 126 height 129
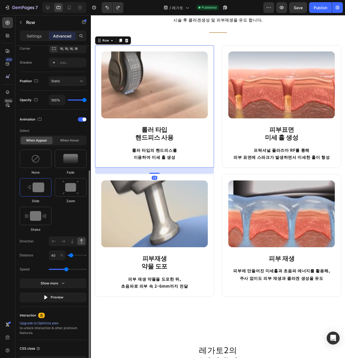
scroll to position [210, 0]
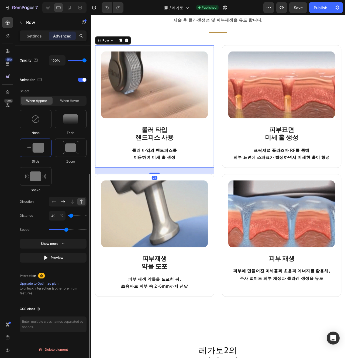
click at [64, 205] on div at bounding box center [63, 202] width 8 height 8
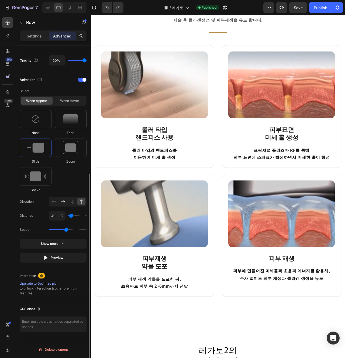
click at [64, 202] on icon at bounding box center [62, 201] width 5 height 5
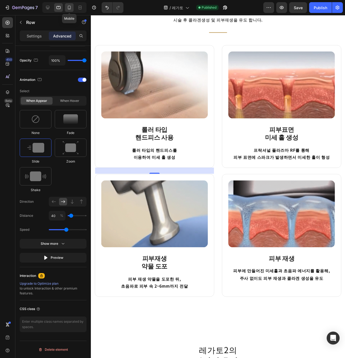
click at [71, 6] on icon at bounding box center [69, 7] width 5 height 5
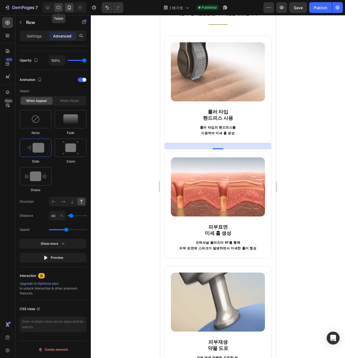
scroll to position [453, 0]
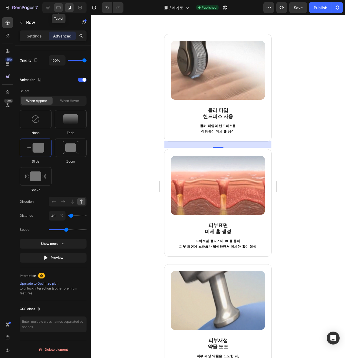
click at [57, 8] on icon at bounding box center [59, 7] width 4 height 3
type input "24"
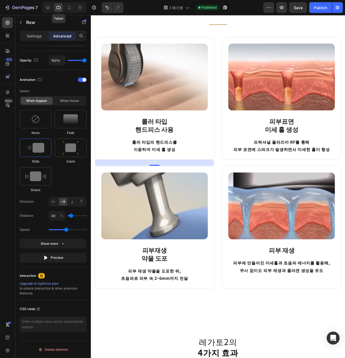
scroll to position [457, 0]
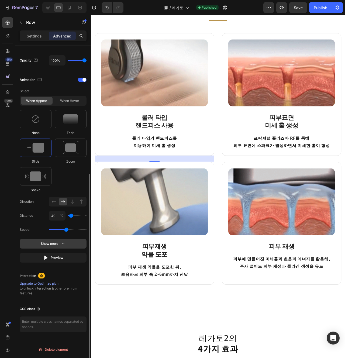
click at [58, 245] on div "Show more" at bounding box center [53, 243] width 25 height 5
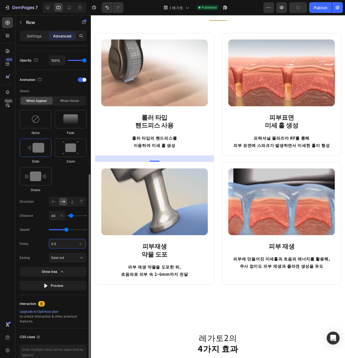
click at [71, 243] on input "0.5" at bounding box center [67, 244] width 37 height 10
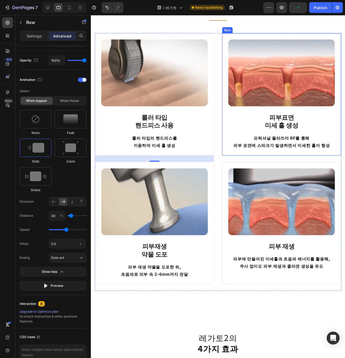
click at [233, 161] on div "Image 피부표면 미세 홀 생성 Heading 프락셔널 플라즈마 RF를 통해 피부 표면에 스파크가 발생하면서 미세한 홀이 형성 Text bl…" at bounding box center [292, 98] width 126 height 129
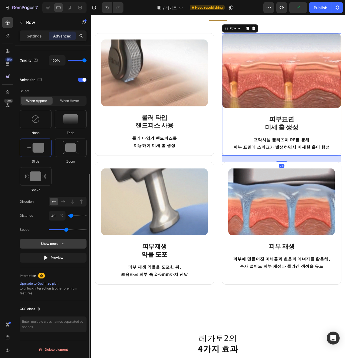
click at [66, 253] on button "Show more" at bounding box center [53, 258] width 67 height 10
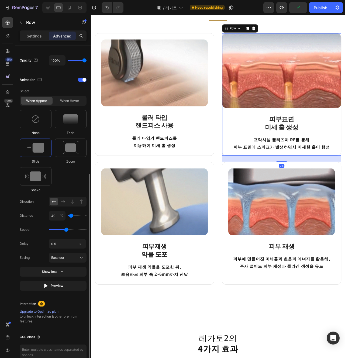
click at [67, 251] on div "Delay 0.5 s Easing Ease out" at bounding box center [53, 251] width 67 height 24
click at [67, 248] on input "0.5" at bounding box center [67, 244] width 37 height 10
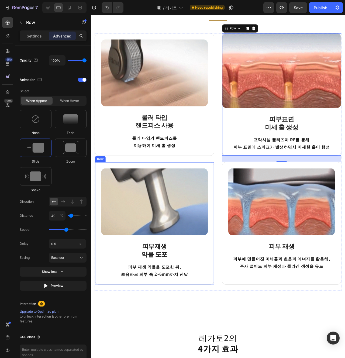
click at [98, 280] on div "Image 피부재생 약물 도포 Heading 피부 재생 약물을 도포한 뒤, 초음파로 피부 속 2~6mm까지 전달 Text block Row" at bounding box center [158, 234] width 126 height 129
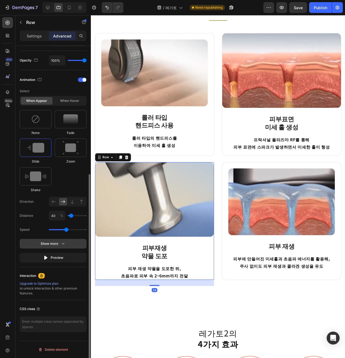
click at [65, 253] on button "Show more" at bounding box center [53, 258] width 67 height 10
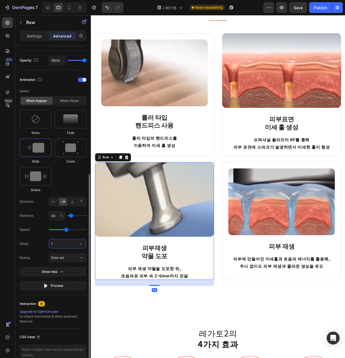
click at [63, 247] on input "1" at bounding box center [67, 244] width 37 height 10
type input "1"
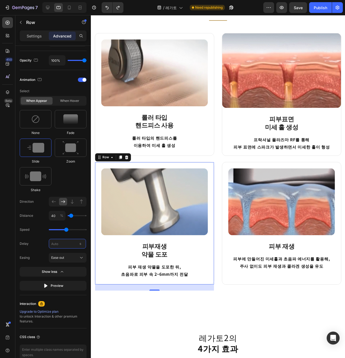
type input "0"
click at [238, 283] on p "피부에 만들어진 미세홀과 초음파 에너지를 활용해, 주사 없이도 피부 재생과 콜라겐 생성을 유도" at bounding box center [291, 275] width 111 height 16
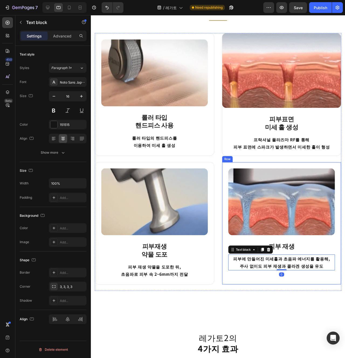
click at [237, 286] on div "Image 피부 재생 Heading 피부에 만들어진 미세홀과 초음파 에너지를 활용해, 주사 없이도 피부 재생과 콜라겐 생성을 유도 Text b…" at bounding box center [291, 234] width 112 height 116
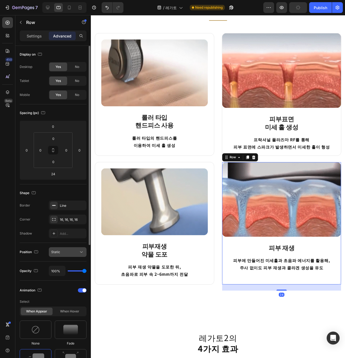
click at [71, 250] on div "Static" at bounding box center [64, 252] width 27 height 5
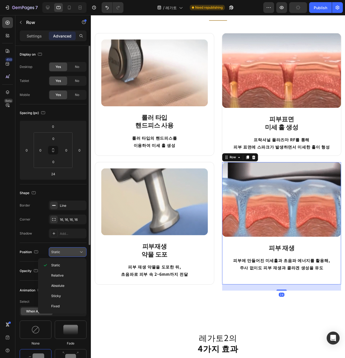
click at [71, 250] on div "Static" at bounding box center [64, 252] width 27 height 5
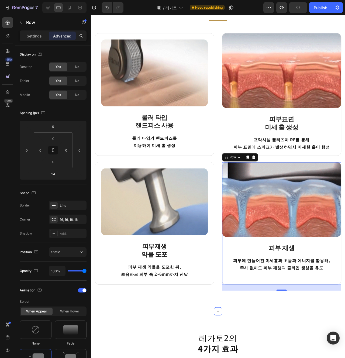
click at [309, 310] on div "레가토2 시술 원리 Heading [GEOGRAPHIC_DATA]로 미세 불꽃으로 진피층까지 필요한 약물을 주입하고, 시술 후 [GEOGRAP…" at bounding box center [224, 141] width 267 height 369
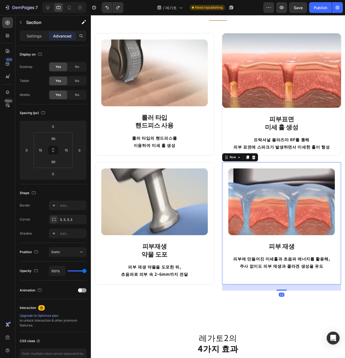
click at [242, 295] on div "Image 피부 재생 Heading 피부에 만들어진 미세홀과 초음파 에너지를 활용해, 주사 없이도 피부 재생과 콜라겐 생성을 유도 Text b…" at bounding box center [292, 234] width 126 height 129
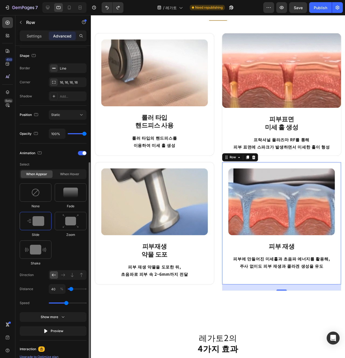
scroll to position [158, 0]
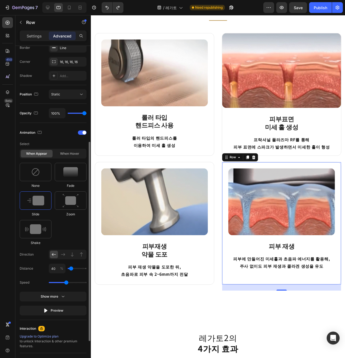
click at [63, 301] on div "Select When appear When hover None Fade Slide Zoom Shake Direction Distance 40 …" at bounding box center [53, 227] width 67 height 176
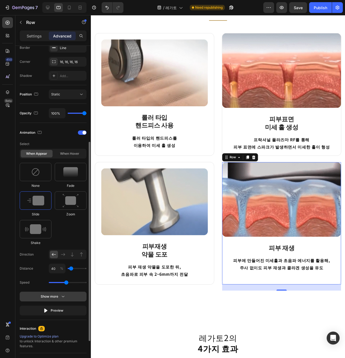
click at [63, 299] on icon "button" at bounding box center [62, 296] width 5 height 5
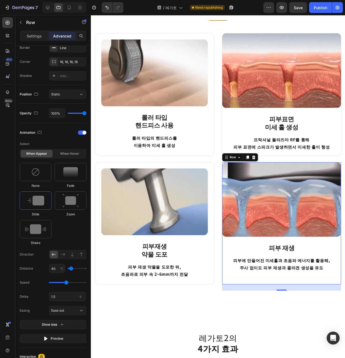
click at [239, 292] on div "Image 피부 재생 Heading 피부에 만들어진 미세홀과 초음파 에너지를 활용해, 주사 없이도 피부 재생과 콜라겐 생성을 유도 Text b…" at bounding box center [291, 234] width 125 height 129
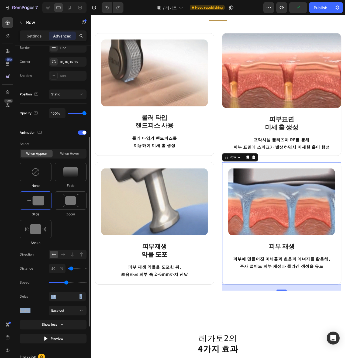
click at [71, 303] on div "Delay 1.5 s Easing Ease out" at bounding box center [53, 304] width 67 height 24
click at [65, 301] on input "1.5" at bounding box center [67, 297] width 37 height 10
click at [33, 300] on div "Delay 1.5 s" at bounding box center [53, 297] width 67 height 10
click at [68, 300] on input "1.5" at bounding box center [67, 297] width 37 height 10
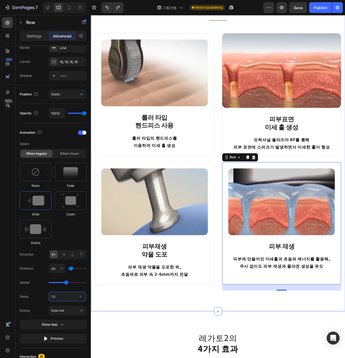
type input "0"
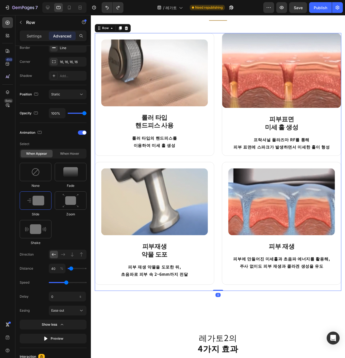
click at [151, 305] on div "Image 피부재생 약물 도포 Heading 피부 재생 약물을 도포한 뒤, 초음파로 피부 속 2~6mm까지 전달 Text block Row" at bounding box center [158, 238] width 126 height 136
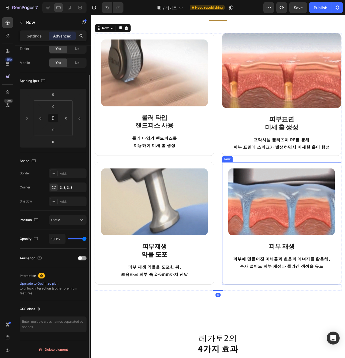
click at [239, 286] on div "Image 피부 재생 Heading 피부에 만들어진 미세홀과 초음파 에너지를 활용해, 주사 없이도 피부 재생과 콜라겐 생성을 유도 Text b…" at bounding box center [291, 234] width 112 height 116
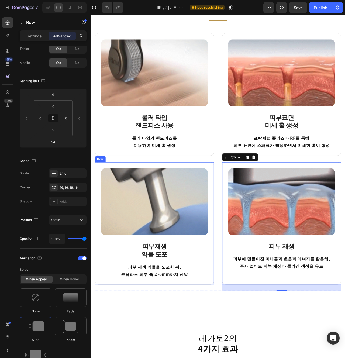
click at [214, 294] on div "Image 피부재생 약물 도포 Heading 피부 재생 약물을 도포한 뒤, 초음파로 피부 속 2~6mm까지 전달 Text block Row" at bounding box center [158, 234] width 126 height 129
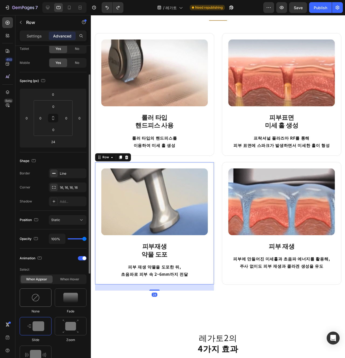
scroll to position [197, 0]
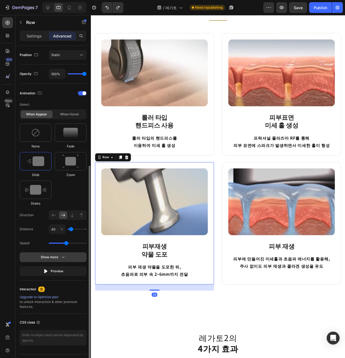
click at [61, 256] on icon "button" at bounding box center [62, 256] width 5 height 5
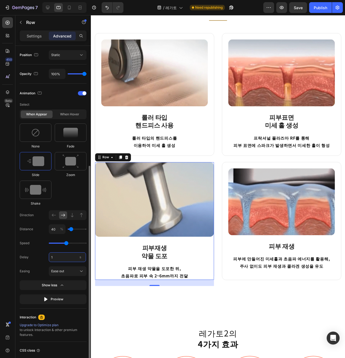
click at [62, 255] on input "1" at bounding box center [67, 257] width 37 height 10
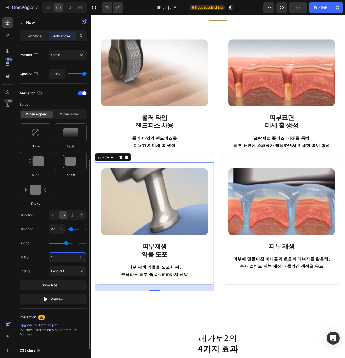
type input "0"
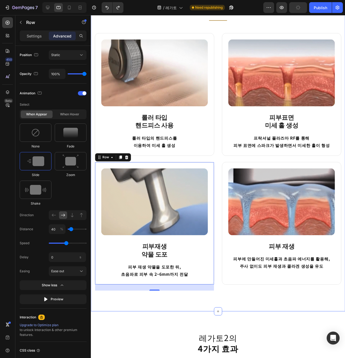
click at [192, 326] on div "레가토2 시술 원리 Heading [GEOGRAPHIC_DATA]로 미세 불꽃으로 진피층까지 필요한 약물을 주입하고, 시술 후 [GEOGRAP…" at bounding box center [224, 141] width 267 height 369
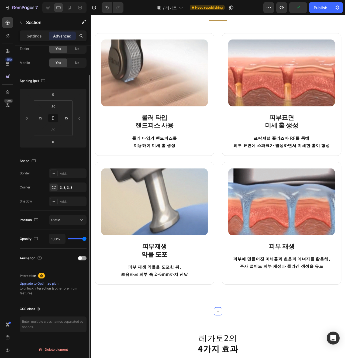
scroll to position [0, 0]
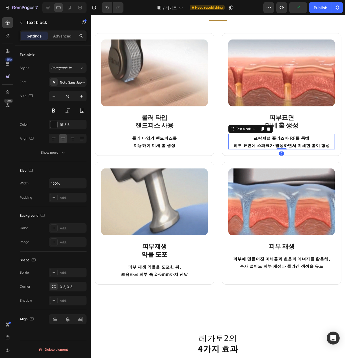
click at [236, 154] on p "프락셔널 플라즈마 RF를 통해 피부 표면에 스파크가 발생하면서 미세한 홀이 형성" at bounding box center [291, 148] width 111 height 16
click at [232, 156] on div "Image 피부표면 미세 홀 생성 Heading 프락셔널 플라즈마 RF를 통해 피부 표면에 스파크가 발생하면서 미세한 홀이 형성 Text bl…" at bounding box center [292, 98] width 126 height 129
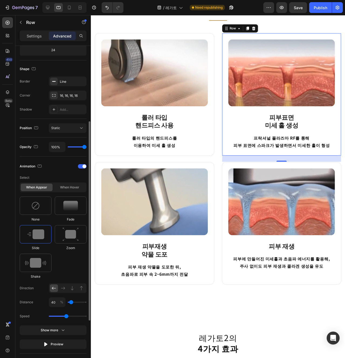
scroll to position [168, 0]
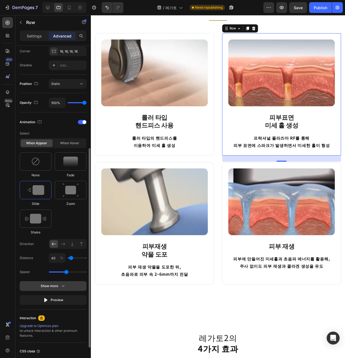
click at [65, 286] on icon "button" at bounding box center [62, 285] width 5 height 5
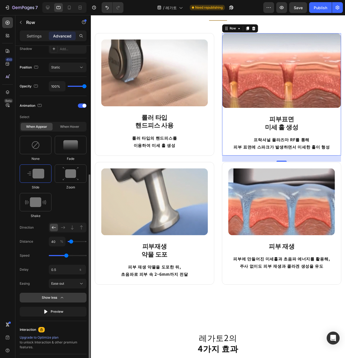
scroll to position [201, 0]
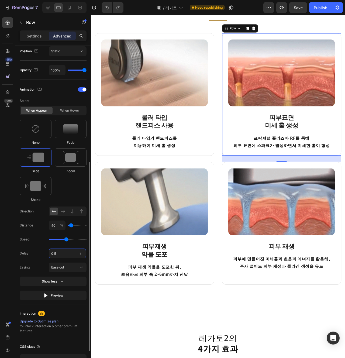
click at [57, 255] on input "0.5" at bounding box center [67, 253] width 37 height 10
type input "0"
click at [38, 259] on div "Delay 0 s Easing Ease out" at bounding box center [53, 260] width 67 height 24
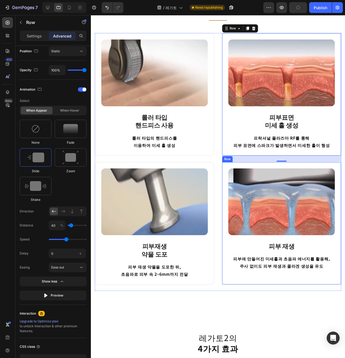
click at [230, 264] on div "Image 피부 재생 Heading 피부에 만들어진 미세홀과 초음파 에너지를 활용해, 주사 없이도 피부 재생과 콜라겐 생성을 유도 Text b…" at bounding box center [292, 234] width 126 height 129
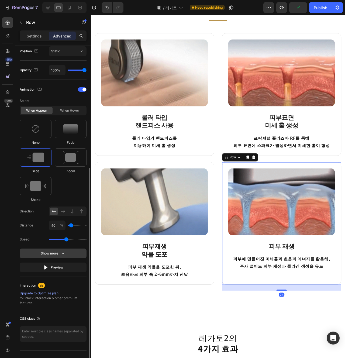
click at [61, 252] on icon "button" at bounding box center [62, 253] width 5 height 5
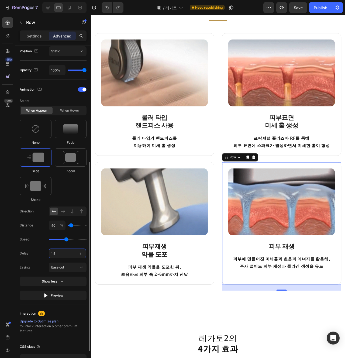
click at [62, 258] on input "1.5" at bounding box center [67, 253] width 37 height 10
type input "0"
click at [43, 259] on div "Delay 0 s Easing Ease out" at bounding box center [53, 260] width 67 height 24
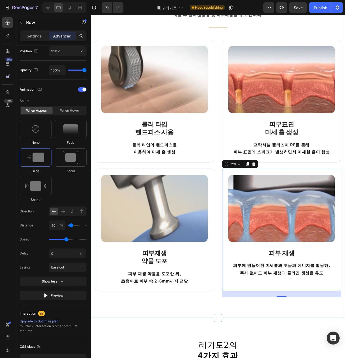
scroll to position [445, 0]
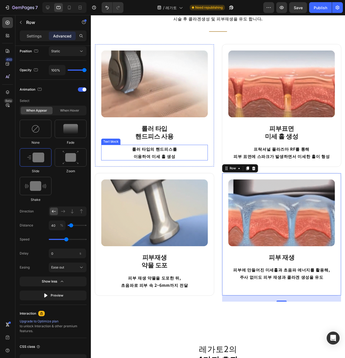
click at [110, 166] on p "롤러 타입의 핸드피스를 이용하여 미세 홀 생성" at bounding box center [157, 160] width 111 height 16
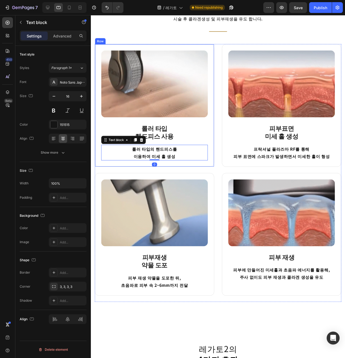
click at [102, 169] on div "Image 롤러 타입 핸드피스 사용 Heading 롤러 타입의 핸드피스를 이용하여 미세 홀 생성 Text block 0 Row" at bounding box center [158, 110] width 126 height 129
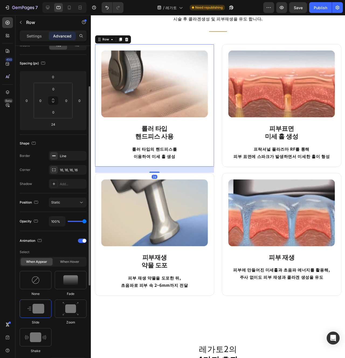
scroll to position [151, 0]
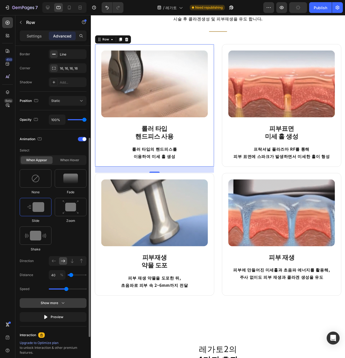
click at [65, 303] on icon "button" at bounding box center [62, 302] width 5 height 5
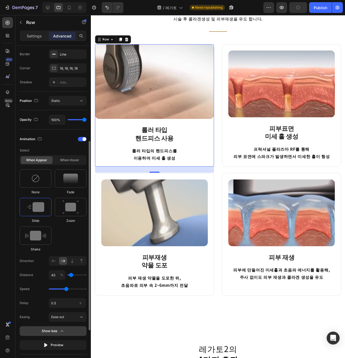
scroll to position [157, 0]
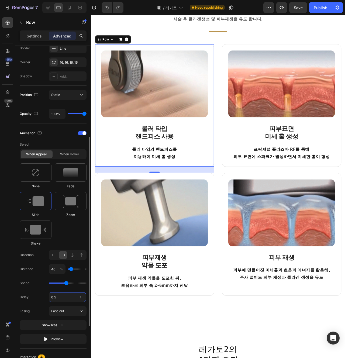
click at [65, 293] on input "0.5" at bounding box center [67, 297] width 37 height 10
type input "0"
click at [38, 300] on div "Delay 0 s" at bounding box center [53, 297] width 67 height 10
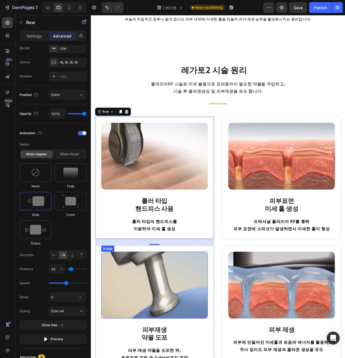
scroll to position [346, 0]
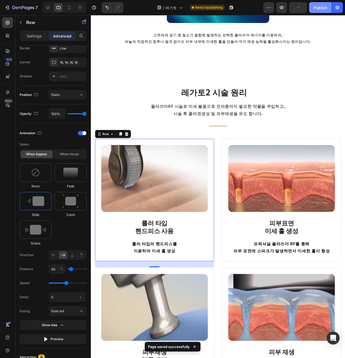
click at [318, 11] on button "Publish" at bounding box center [320, 7] width 23 height 11
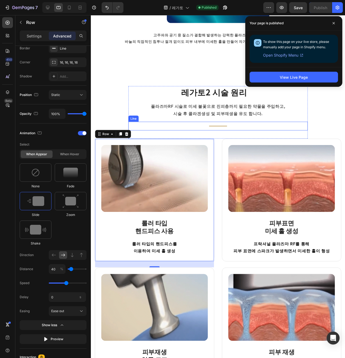
click at [223, 129] on div "Title Line" at bounding box center [224, 131] width 189 height 9
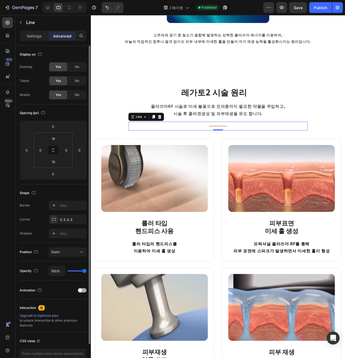
click at [79, 290] on span at bounding box center [80, 290] width 4 height 4
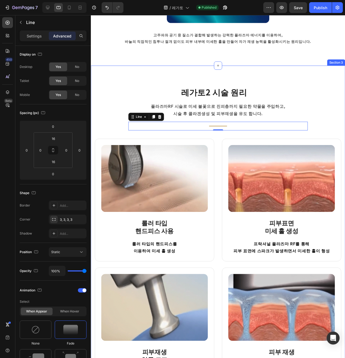
click at [134, 85] on div "레가토2 시술 원리 Heading [GEOGRAPHIC_DATA]로 미세 불꽃으로 진피층까지 필요한 약물을 주입하고, 시술 후 [GEOGRAP…" at bounding box center [224, 252] width 267 height 369
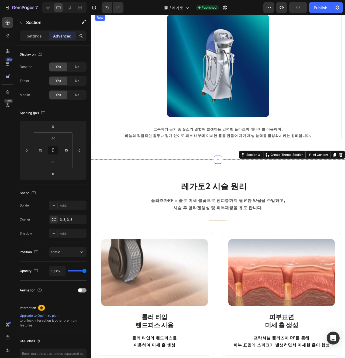
scroll to position [243, 0]
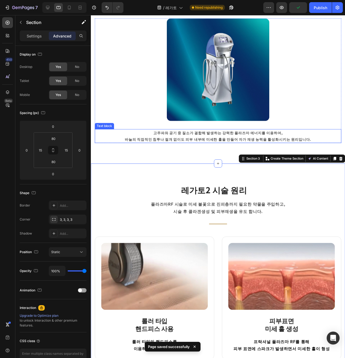
click at [217, 143] on p "바늘의 직접적인 침투나 절개 없이도 피부 내부에 미세한 홀을 만들어 자가 재생 능력을 활성화시키는 원리입니다." at bounding box center [224, 145] width 258 height 7
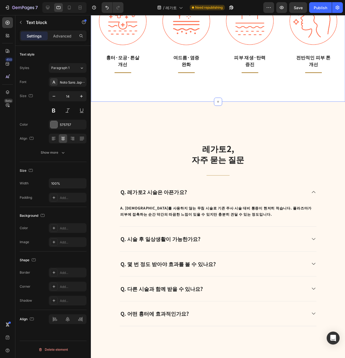
scroll to position [863, 0]
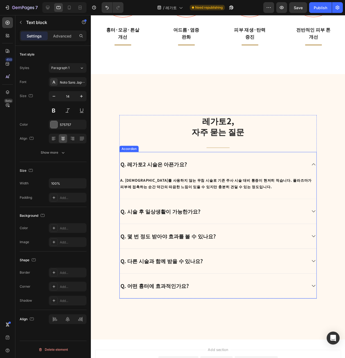
click at [199, 307] on div "Q. 어떤 흉터에 효과적인가요?" at bounding box center [224, 300] width 207 height 26
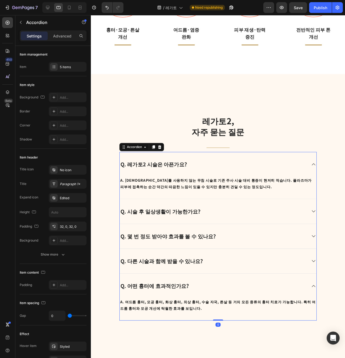
click at [213, 274] on div "Q. 다른 시술과 함께 받을 수 있나요?" at bounding box center [219, 273] width 197 height 9
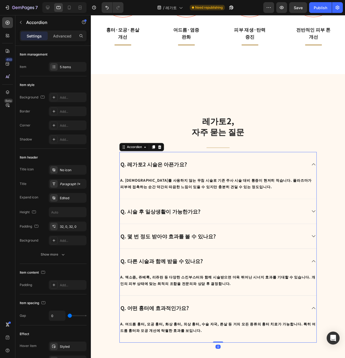
click at [218, 252] on div "Q. 몇 번 정도 받아야 효과를 볼 수 있나요?" at bounding box center [224, 248] width 207 height 26
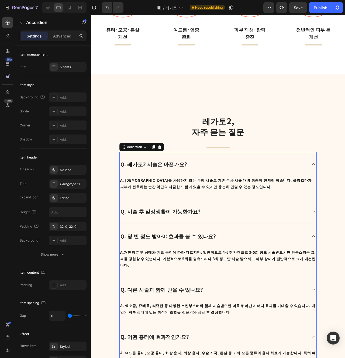
click at [224, 228] on div "Q. 시술 후 일상생활이 가능한가요?" at bounding box center [224, 222] width 207 height 26
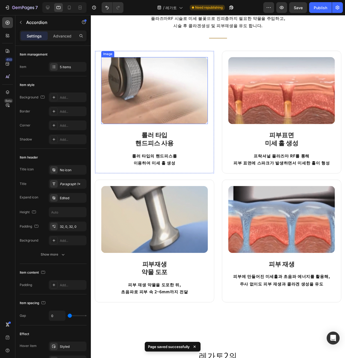
scroll to position [431, 0]
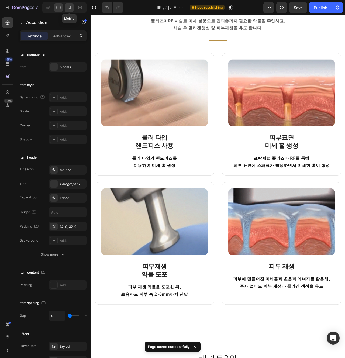
click at [70, 8] on icon at bounding box center [69, 7] width 5 height 5
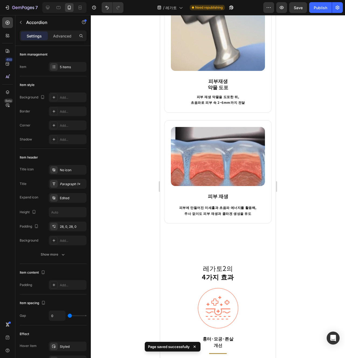
scroll to position [716, 0]
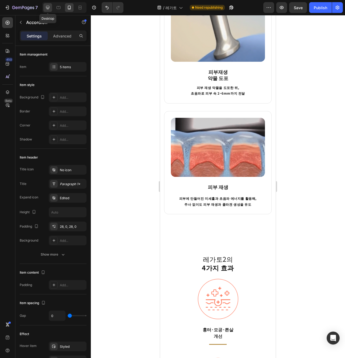
click at [50, 6] on icon at bounding box center [47, 7] width 5 height 5
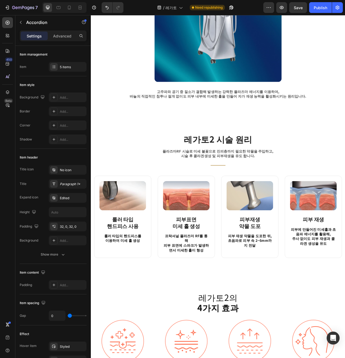
scroll to position [318, 0]
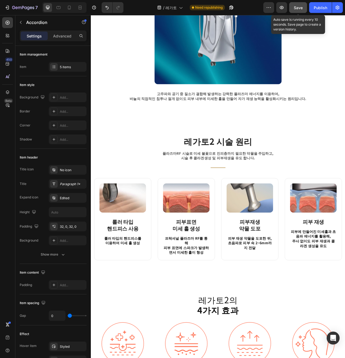
click at [299, 7] on span "Save" at bounding box center [298, 7] width 9 height 5
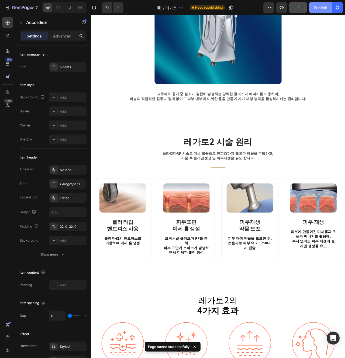
click at [315, 7] on div "Publish" at bounding box center [320, 8] width 13 height 6
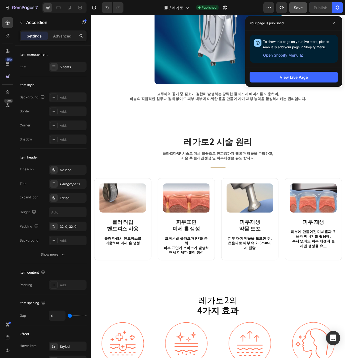
click at [337, 340] on div "Open Intercom Messenger" at bounding box center [333, 338] width 14 height 14
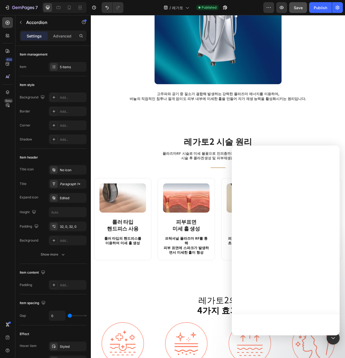
scroll to position [0, 0]
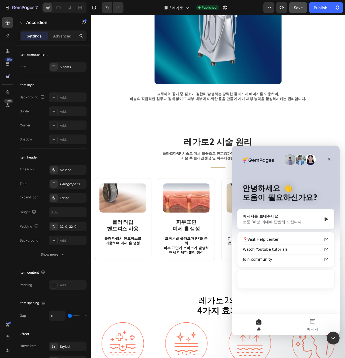
click at [278, 217] on div "메시지를 보내주세요" at bounding box center [282, 216] width 79 height 6
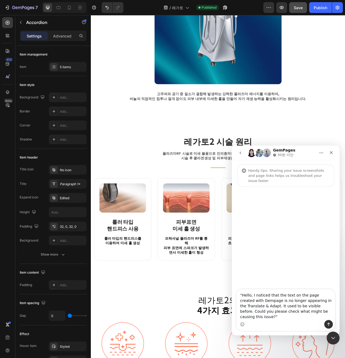
type textarea "“Hello, I noticed that the text on the page created with Gempage is no longer a…"
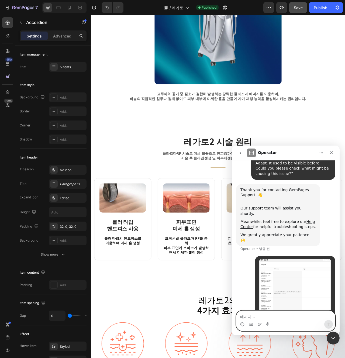
scroll to position [50, 0]
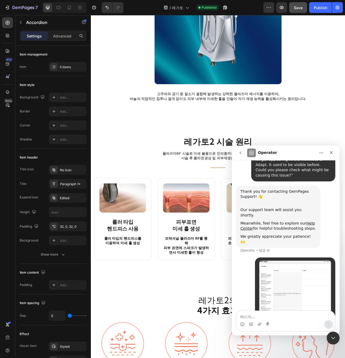
click at [288, 296] on img "user님의 메시지…" at bounding box center [295, 297] width 72 height 72
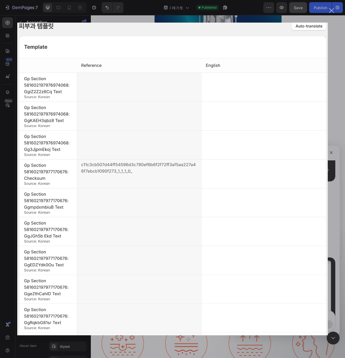
scroll to position [0, 0]
click at [287, 343] on div "Intercom 메신저" at bounding box center [172, 179] width 345 height 358
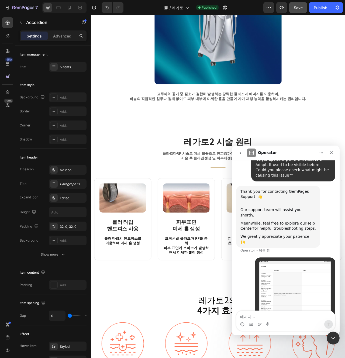
scroll to position [60, 0]
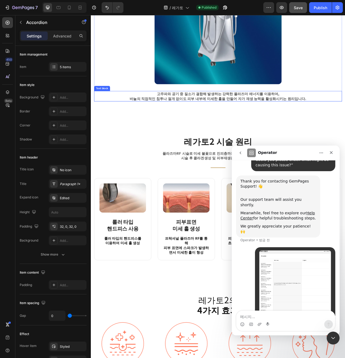
click at [209, 113] on p "고주파와 공기 중 질소가 결합해 발생하는 강력한 플라즈마 에너지를 이용하여," at bounding box center [252, 115] width 314 height 6
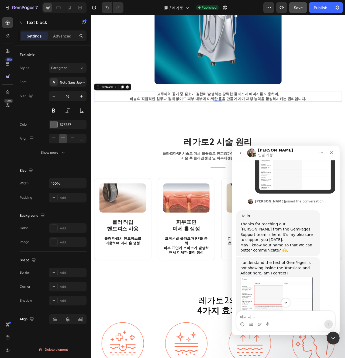
scroll to position [184, 0]
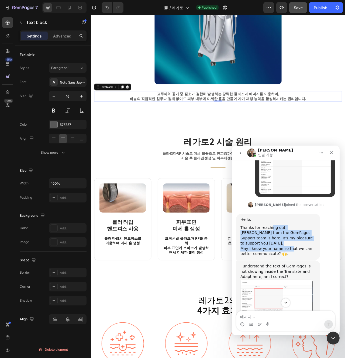
drag, startPoint x: 271, startPoint y: 207, endPoint x: 289, endPoint y: 225, distance: 25.2
click at [289, 225] on div "Hello. Thanks for reaching out. [PERSON_NAME] from the GemPages Support team is…" at bounding box center [277, 237] width 75 height 40
click at [295, 246] on div "May I know your name so that we can better communicate? 🙌." at bounding box center [277, 251] width 75 height 11
drag, startPoint x: 294, startPoint y: 228, endPoint x: 231, endPoint y: 203, distance: 68.1
click html "Ken 연결 가능 Handy tips: Sharing your issue screenshots and page links helps us tr…"
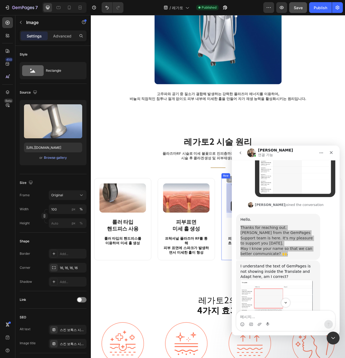
drag, startPoint x: 90, startPoint y: 72, endPoint x: 269, endPoint y: 251, distance: 253.1
click at [241, 316] on div "Image 피부표면 미세 홀 생성 Heading 프락셔널 플라즈마 RF를 통해 피부 표면에 스파크가 발생하면서 미세한 홀이 형성 Text bl…" at bounding box center [212, 274] width 73 height 105
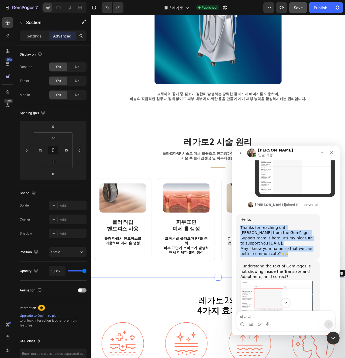
click at [298, 214] on div "Hello. Thanks for reaching out. [PERSON_NAME] from the GemPages Support team is…" at bounding box center [278, 237] width 84 height 46
copy div "Hello. Thanks for reaching out. [PERSON_NAME] from the GemPages Support team is…"
drag, startPoint x: 293, startPoint y: 227, endPoint x: 230, endPoint y: 200, distance: 68.1
click html "Ken 연결 가능 Handy tips: Sharing your issue screenshots and page links helps us tr…"
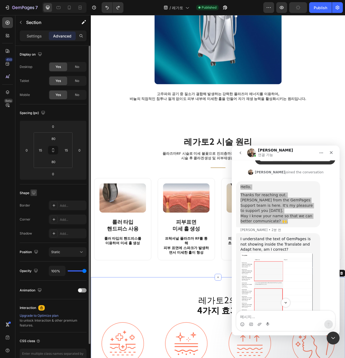
scroll to position [201, 0]
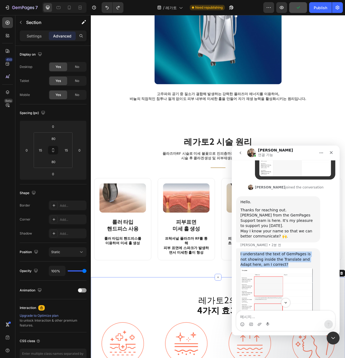
copy div "I understand the text of GemPages is not showing inside the Translate and Adapt…"
drag, startPoint x: 285, startPoint y: 236, endPoint x: 238, endPoint y: 228, distance: 47.3
click at [238, 248] on div "I understand the text of GemPages is not showing inside the Translate and Adapt…" at bounding box center [278, 294] width 84 height 92
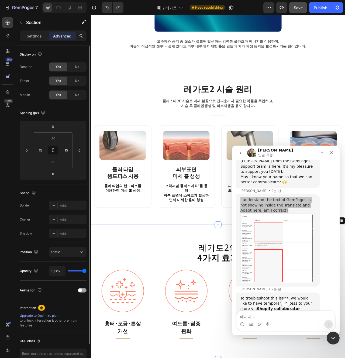
scroll to position [318, 0]
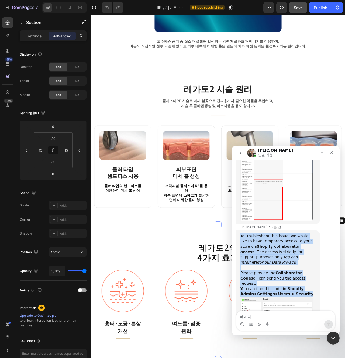
copy div "To troubleshoot this issue, we would like to have temporary access to your stor…"
drag, startPoint x: 302, startPoint y: 260, endPoint x: 240, endPoint y: 211, distance: 79.3
click at [240, 230] on div "To troubleshoot this issue, we would like to have temporary access to your stor…" at bounding box center [278, 286] width 84 height 112
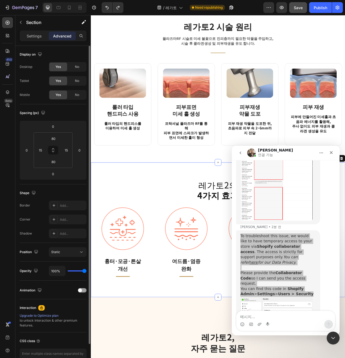
scroll to position [500, 0]
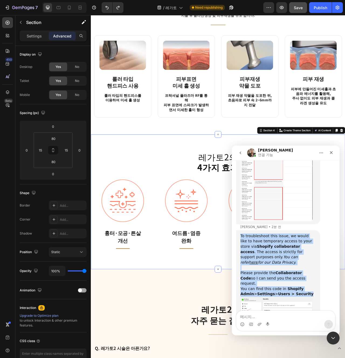
click at [275, 328] on div "Let us know if there is anything unclear!" at bounding box center [277, 333] width 75 height 11
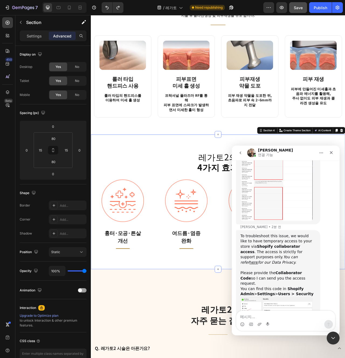
click at [275, 328] on div "Let us know if there is anything unclear!" at bounding box center [277, 333] width 75 height 11
copy div "Let us know if there is anything unclear!"
click at [260, 297] on img "Ken님의 메시지…" at bounding box center [276, 311] width 72 height 29
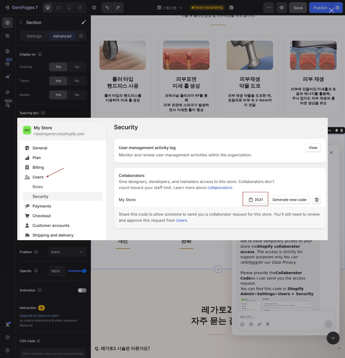
click at [268, 313] on div "Intercom 메신저" at bounding box center [172, 179] width 345 height 358
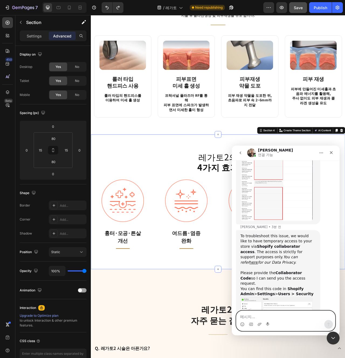
click at [267, 319] on textarea "메시지..." at bounding box center [285, 315] width 99 height 9
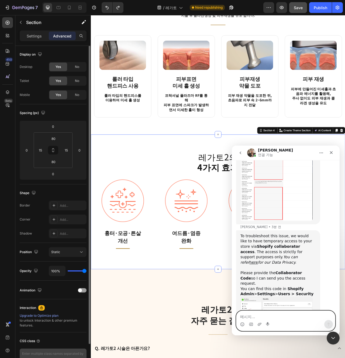
click at [285, 313] on textarea "메시지..." at bounding box center [285, 315] width 99 height 9
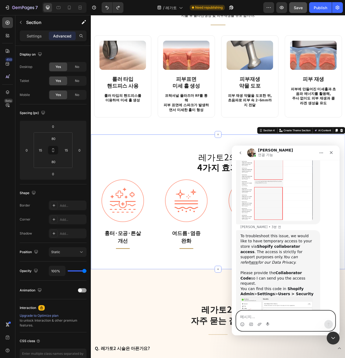
click at [285, 313] on textarea "메시지..." at bounding box center [285, 315] width 99 height 9
paste textarea "It is 2184"
type textarea "It is 2184"
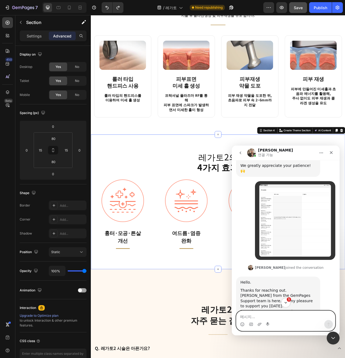
scroll to position [440, 0]
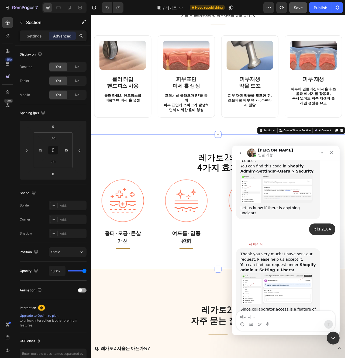
click at [300, 307] on div "Since collaborator access is a feature of Shopify, we will not receive any noti…" at bounding box center [277, 325] width 75 height 37
drag, startPoint x: 293, startPoint y: 290, endPoint x: 289, endPoint y: 288, distance: 3.7
click at [289, 307] on div "Since collaborator access is a feature of Shopify, we will not receive any noti…" at bounding box center [277, 325] width 75 height 37
click at [292, 307] on div "Since collaborator access is a feature of Shopify, we will not receive any noti…" at bounding box center [277, 325] width 75 height 37
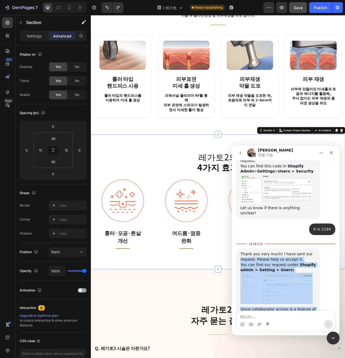
drag, startPoint x: 292, startPoint y: 292, endPoint x: 239, endPoint y: 215, distance: 93.3
click at [239, 248] on div "Thank you very much! I have sent our request. Please help us accept it. ﻿You ca…" at bounding box center [278, 297] width 84 height 98
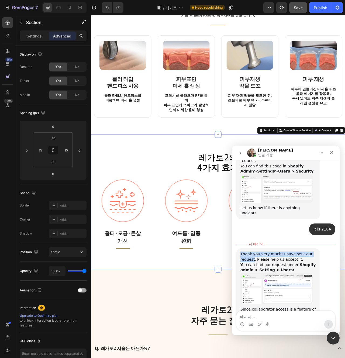
click at [239, 248] on div "Thank you very much! I have sent our request. Please help us accept it. ﻿You ca…" at bounding box center [278, 297] width 84 height 98
click at [240, 248] on div "Thank you very much! I have sent our request. Please help us accept it. ﻿You ca…" at bounding box center [278, 297] width 84 height 98
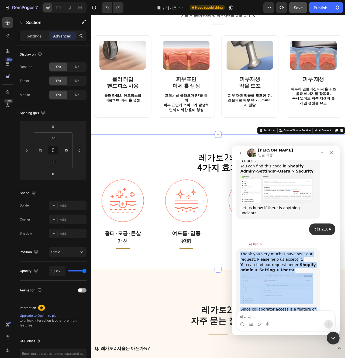
drag, startPoint x: 240, startPoint y: 213, endPoint x: 286, endPoint y: 293, distance: 92.6
click at [286, 293] on div "Thank you very much! I have sent our request. Please help us accept it. ﻿You ca…" at bounding box center [278, 297] width 84 height 98
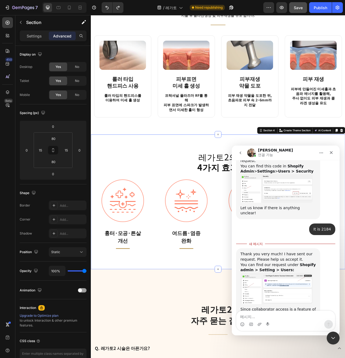
click at [291, 322] on div "Intercom 메신저" at bounding box center [285, 324] width 99 height 9
click at [287, 319] on textarea "메시지..." at bounding box center [285, 315] width 99 height 9
paste textarea "cepted"
type textarea "I accepted"
click at [329, 321] on button "메시지 전송…" at bounding box center [328, 324] width 9 height 9
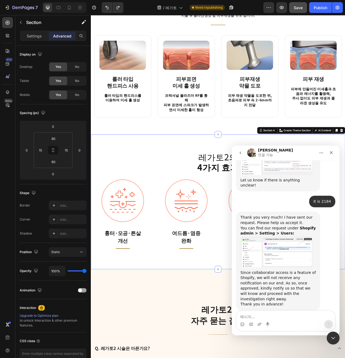
scroll to position [479, 0]
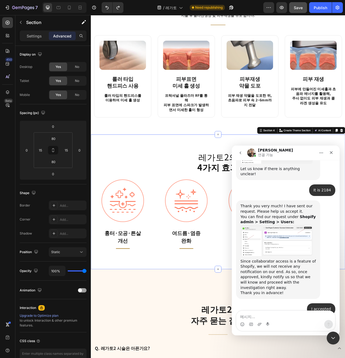
click at [244, 322] on div "Thanks so much, let me spend a few minutes checking your page and investigating…" at bounding box center [277, 335] width 75 height 26
copy div "Thanks so much, let me spend a few minutes checking your page and investigating…"
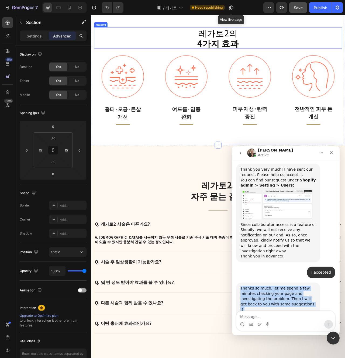
scroll to position [540, 0]
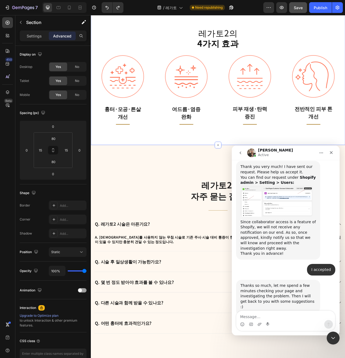
click at [278, 322] on div "May I confirm if this is the page you are working on?" at bounding box center [277, 327] width 75 height 11
copy div "May I confirm if this is the page you are working on?"
click at [287, 317] on textarea "Message…" at bounding box center [285, 315] width 99 height 9
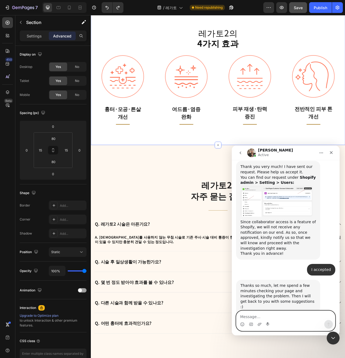
click at [287, 317] on textarea "Message…" at bounding box center [285, 315] width 99 height 9
paste textarea "Yes, that’s right."
type textarea "Yes, that’s right."
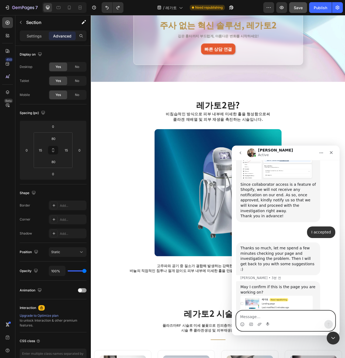
scroll to position [74, 0]
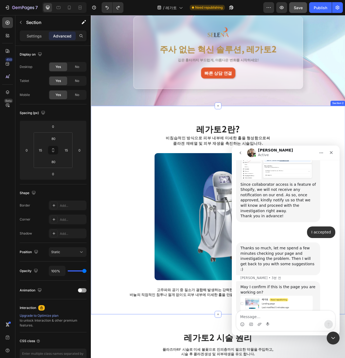
click at [230, 150] on div "레가토2란? Heading 비침습적인 방식으로 피부 내부에 미세한 홀을 형성함으로써 콜라겐 재배열 및 피부 재생을 촉진하는 시술입니다. Tex…" at bounding box center [252, 262] width 323 height 265
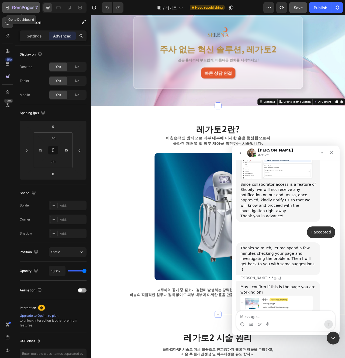
click at [22, 10] on div "7" at bounding box center [25, 7] width 26 height 6
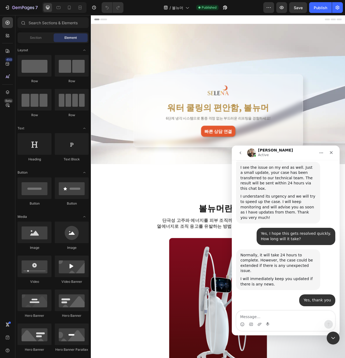
scroll to position [747, 0]
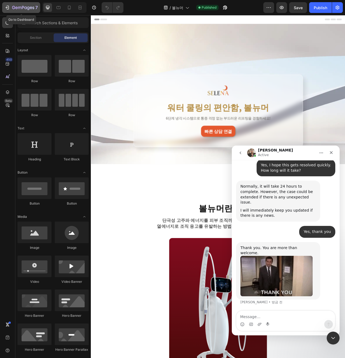
click at [18, 9] on icon "button" at bounding box center [23, 8] width 22 height 5
